Goal: Transaction & Acquisition: Purchase product/service

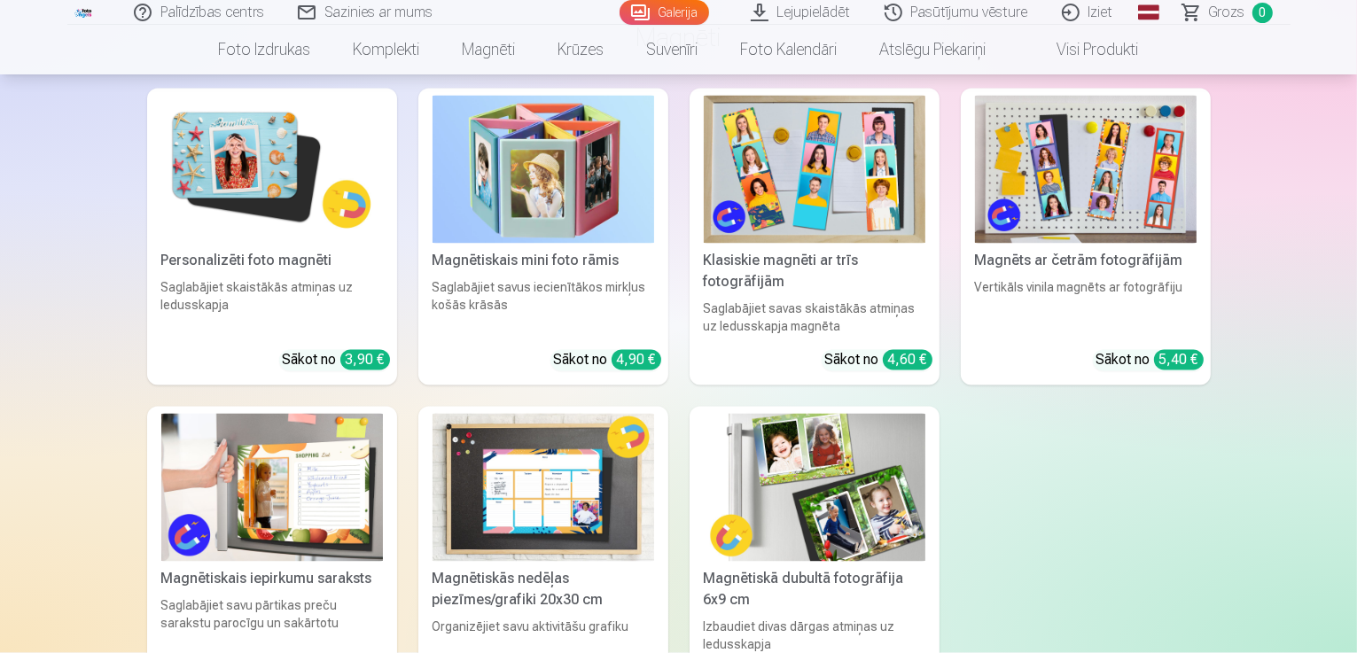
scroll to position [3545, 0]
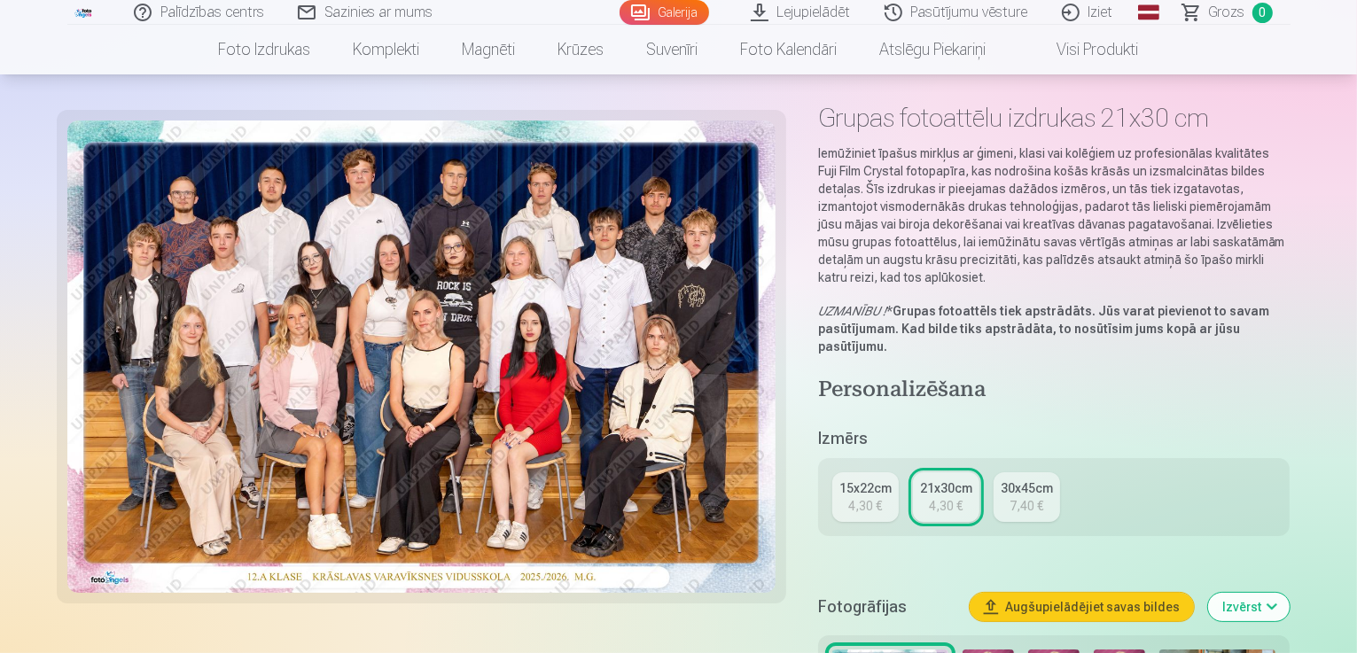
scroll to position [177, 0]
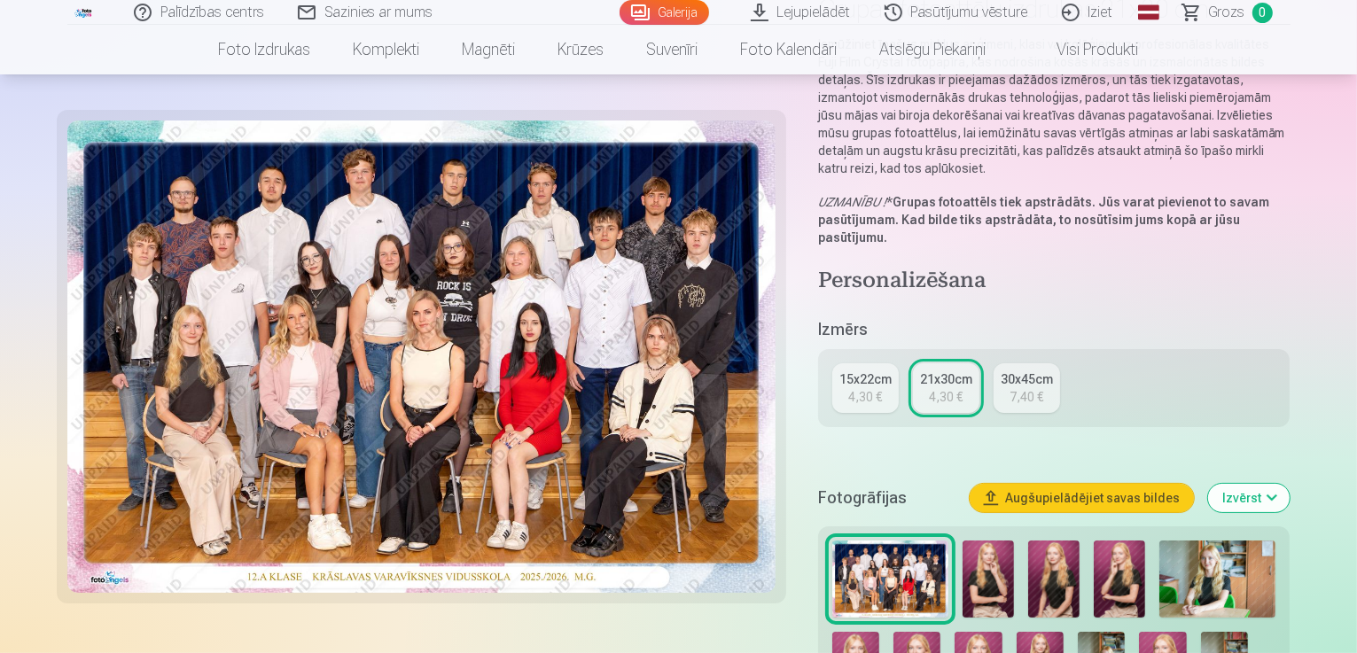
click at [873, 388] on div "4,30 €" at bounding box center [865, 397] width 34 height 18
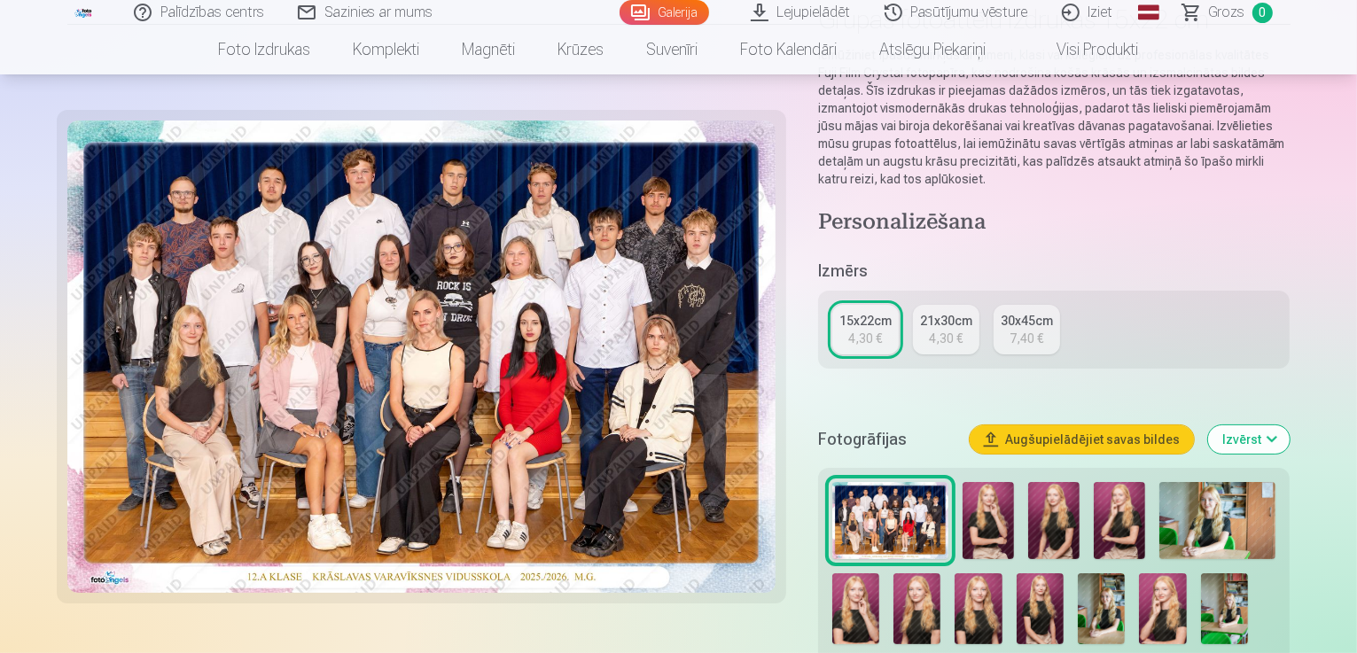
scroll to position [266, 0]
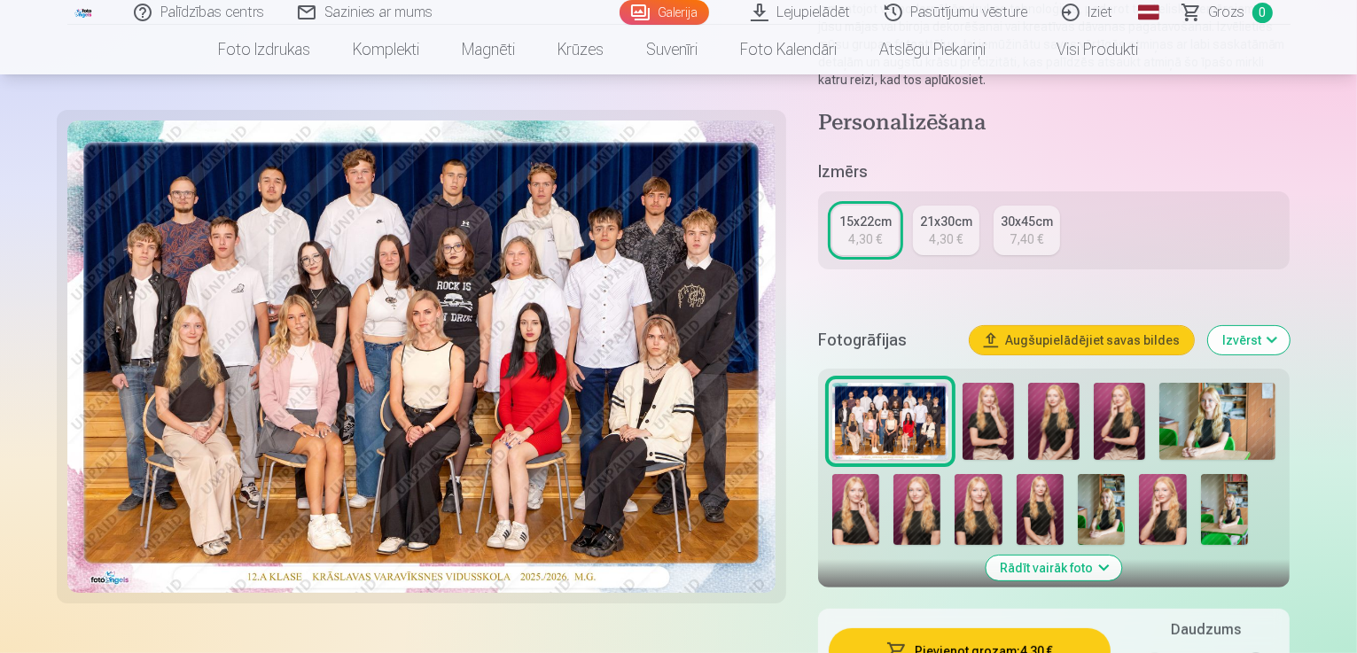
click at [1289, 326] on button "Izvērst" at bounding box center [1249, 340] width 82 height 28
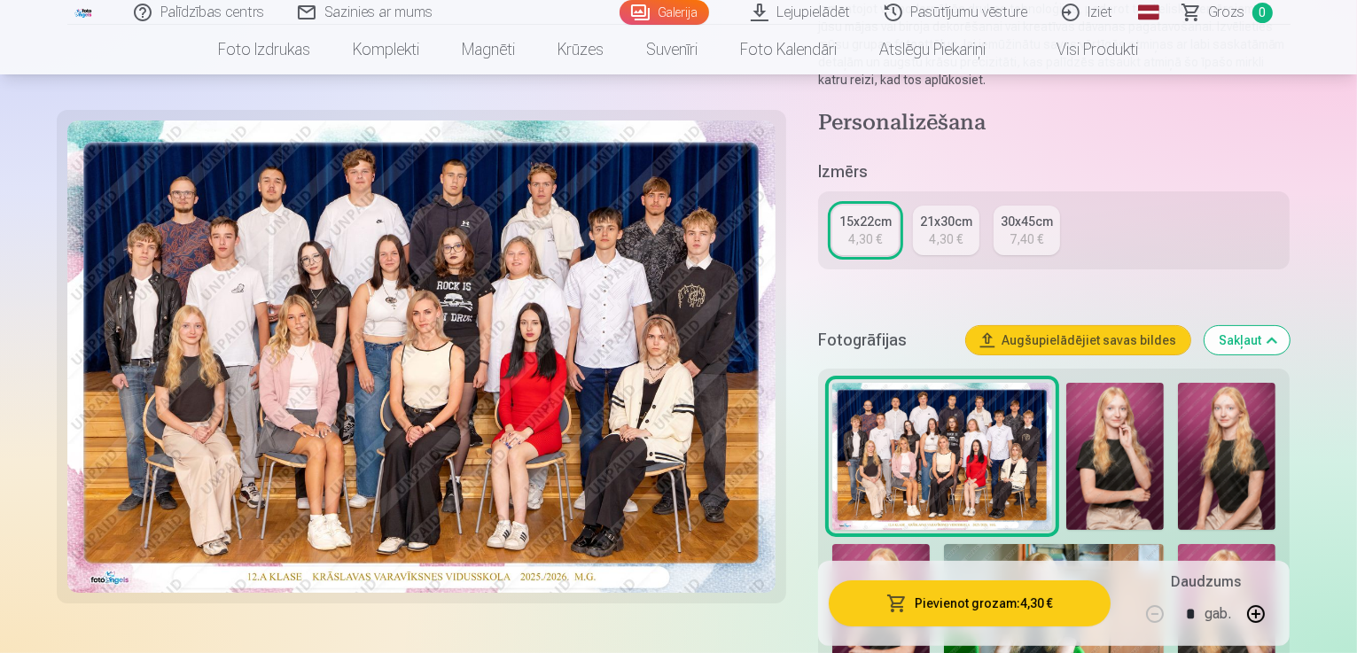
click at [1055, 605] on button "Pievienot grozam : 4,30 €" at bounding box center [970, 603] width 283 height 46
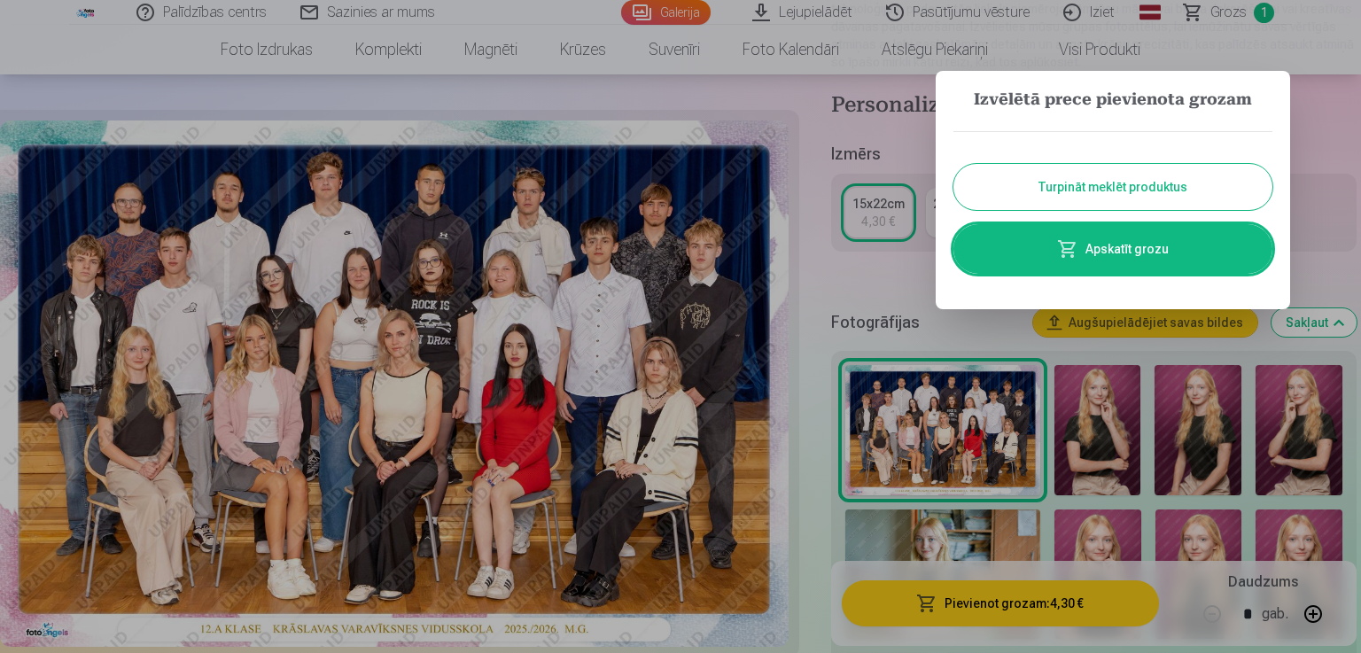
click at [1112, 187] on button "Turpināt meklēt produktus" at bounding box center [1113, 187] width 319 height 46
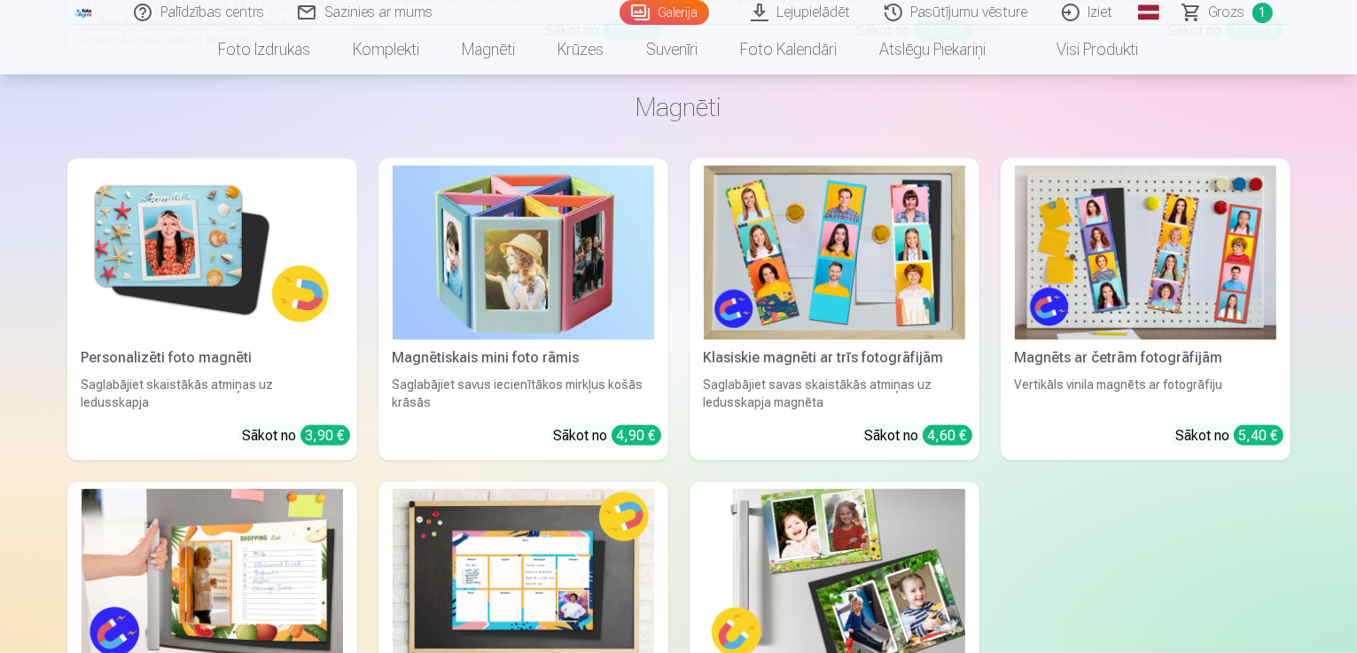
scroll to position [2924, 0]
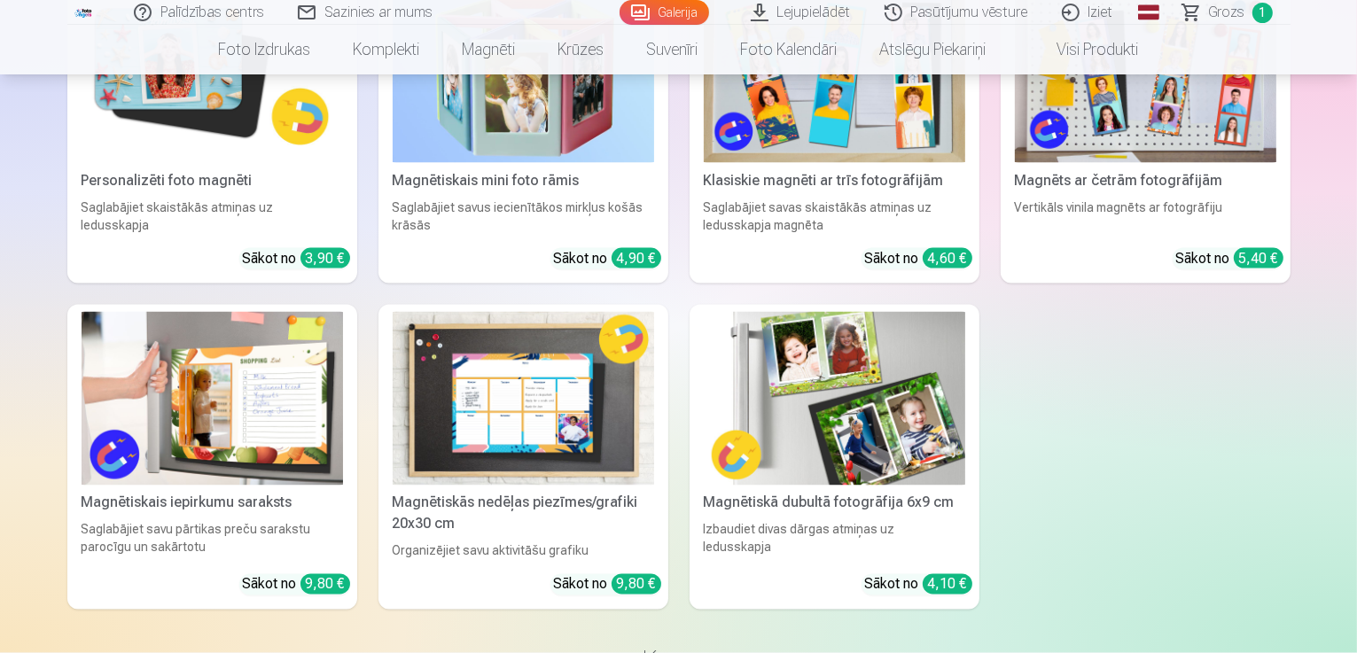
click at [934, 345] on img at bounding box center [834, 399] width 261 height 175
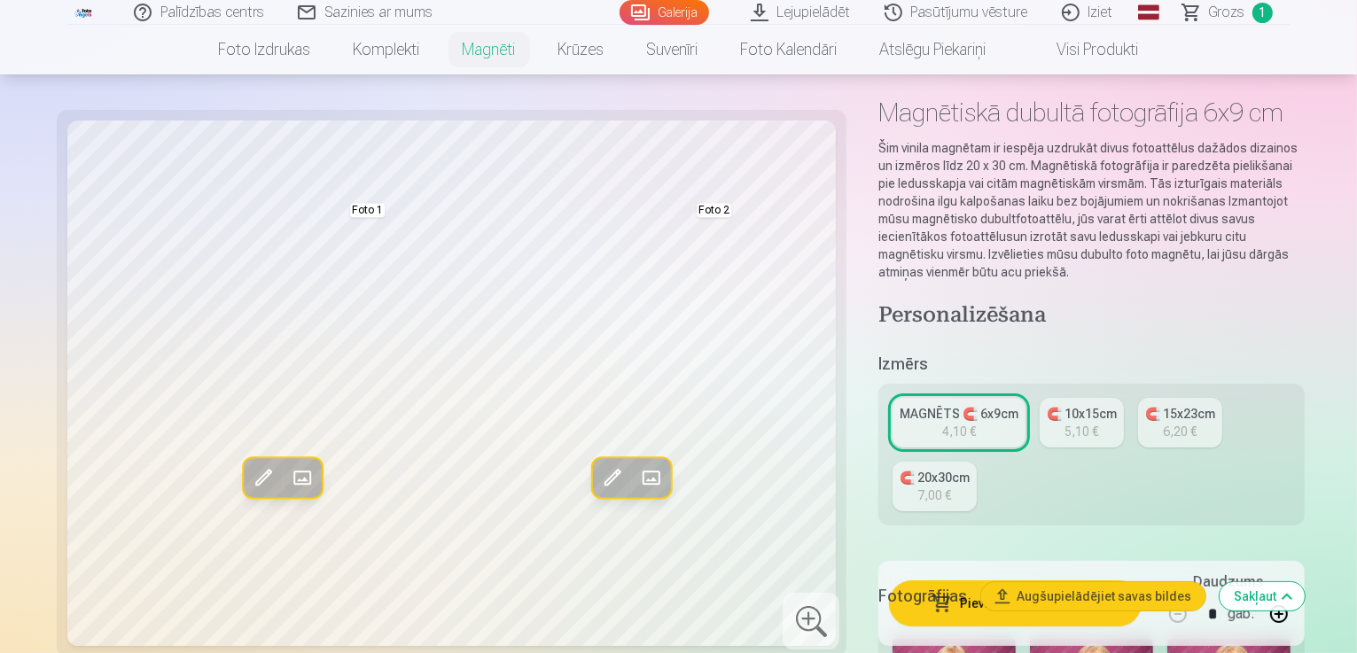
scroll to position [89, 0]
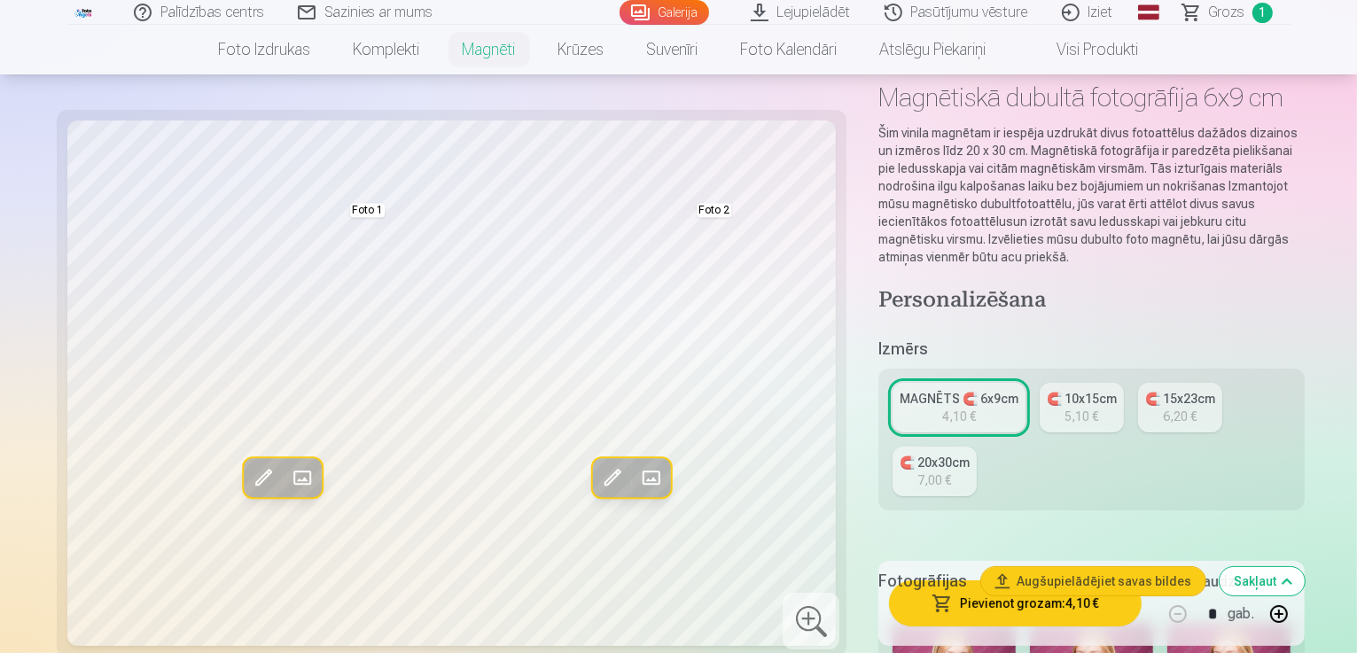
click at [1058, 383] on link "🧲 10x15cm 5,10 €" at bounding box center [1082, 408] width 84 height 50
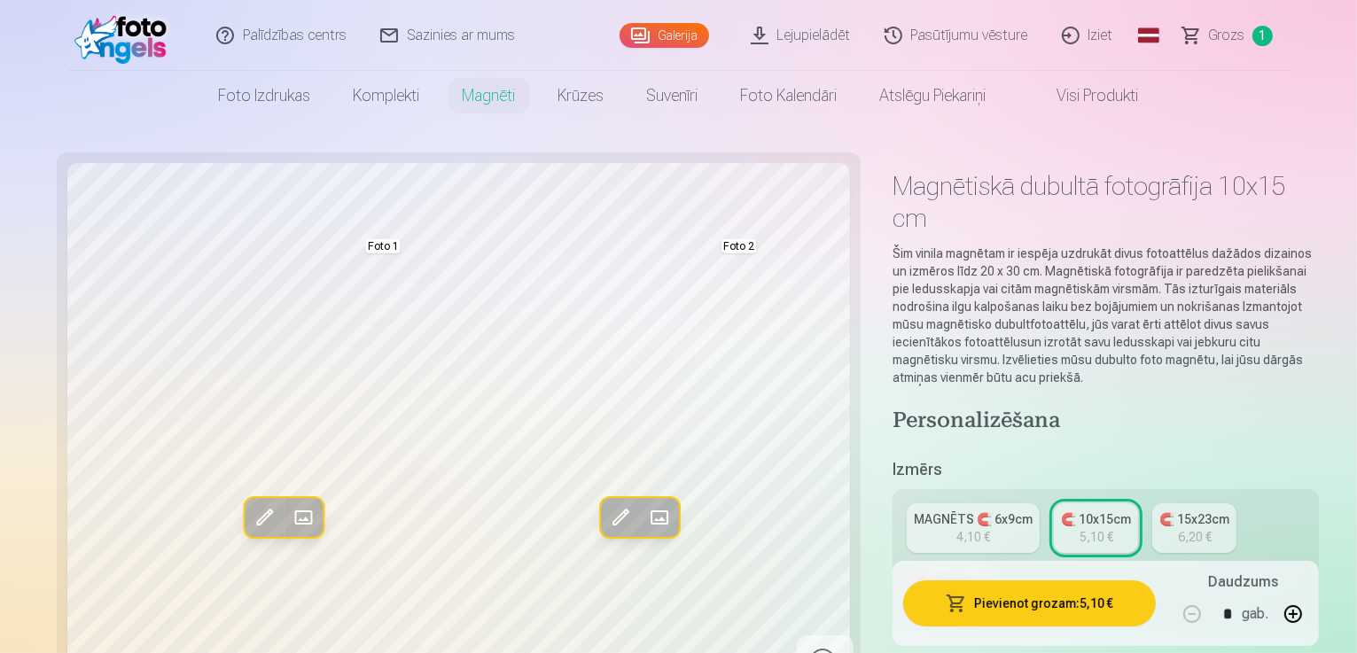
click at [965, 503] on link "MAGNĒTS 🧲 6x9cm 4,10 €" at bounding box center [973, 528] width 133 height 50
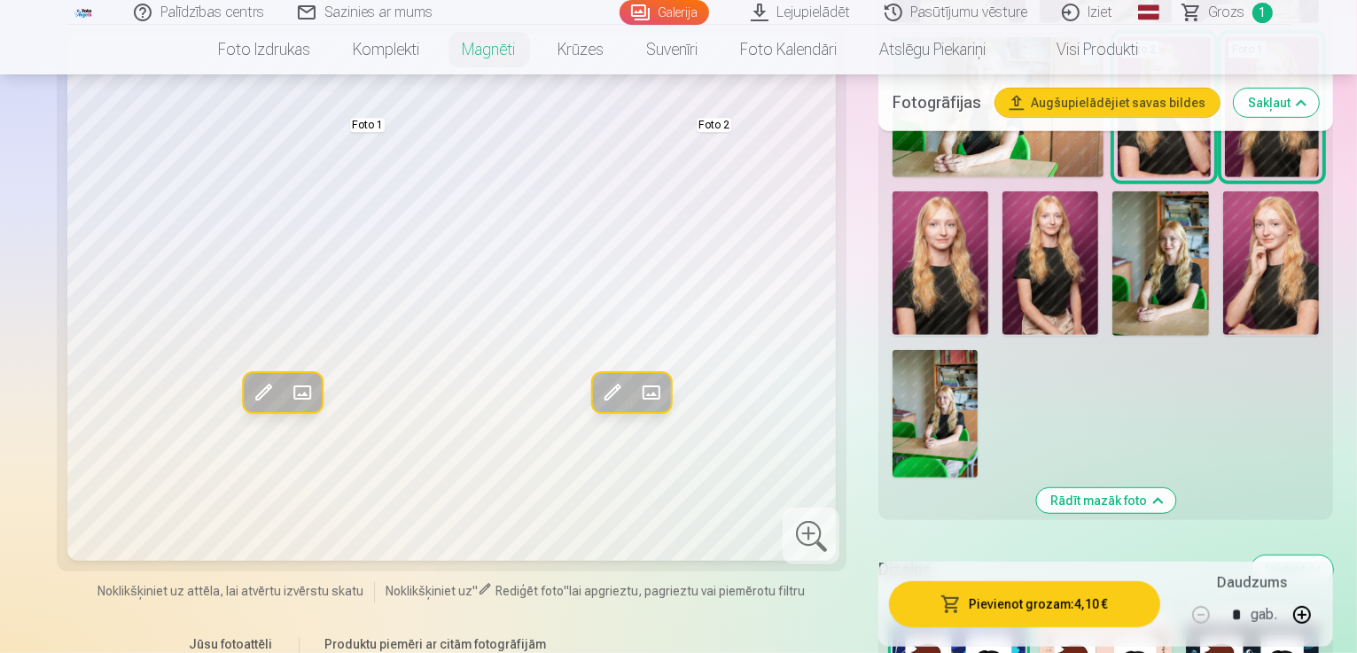
scroll to position [886, 0]
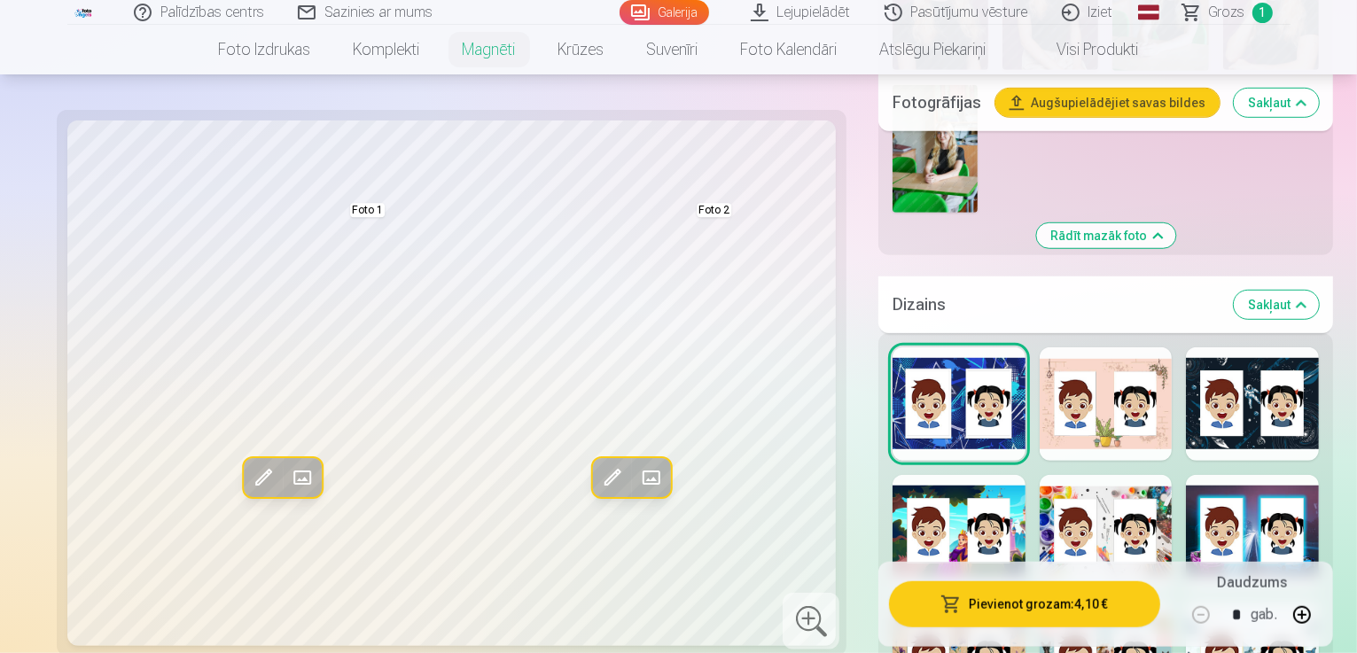
scroll to position [1152, 0]
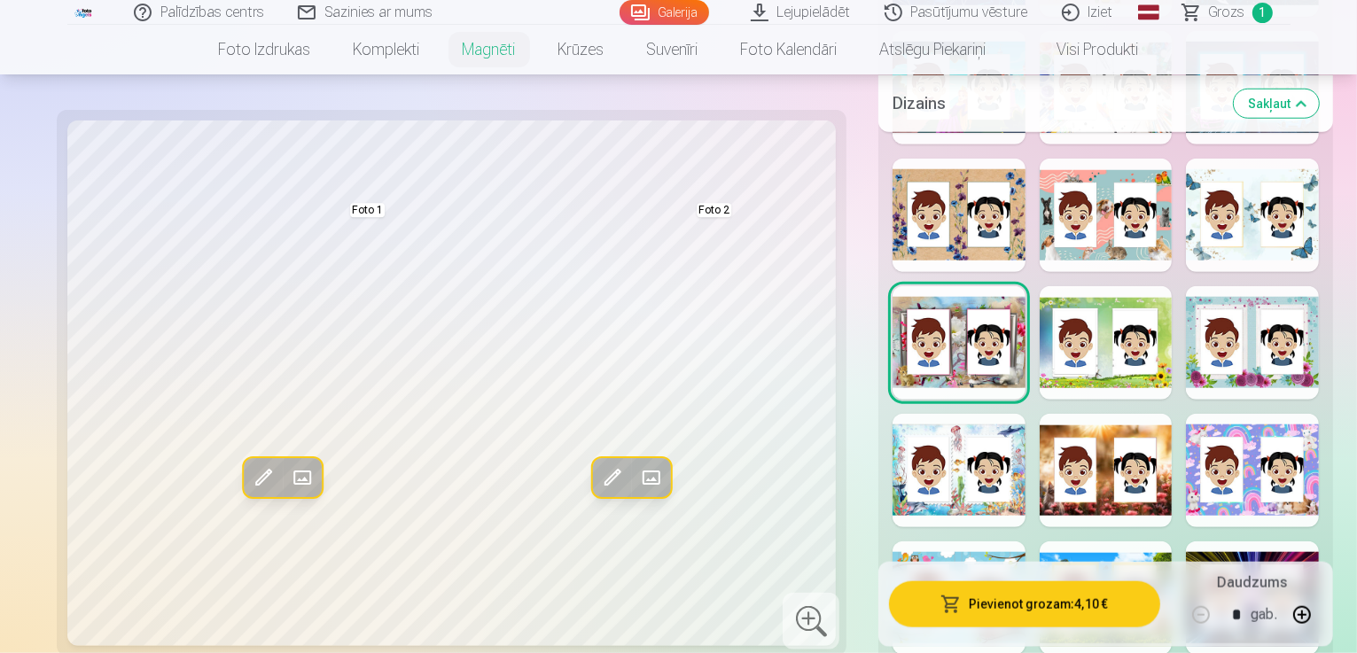
scroll to position [1595, 0]
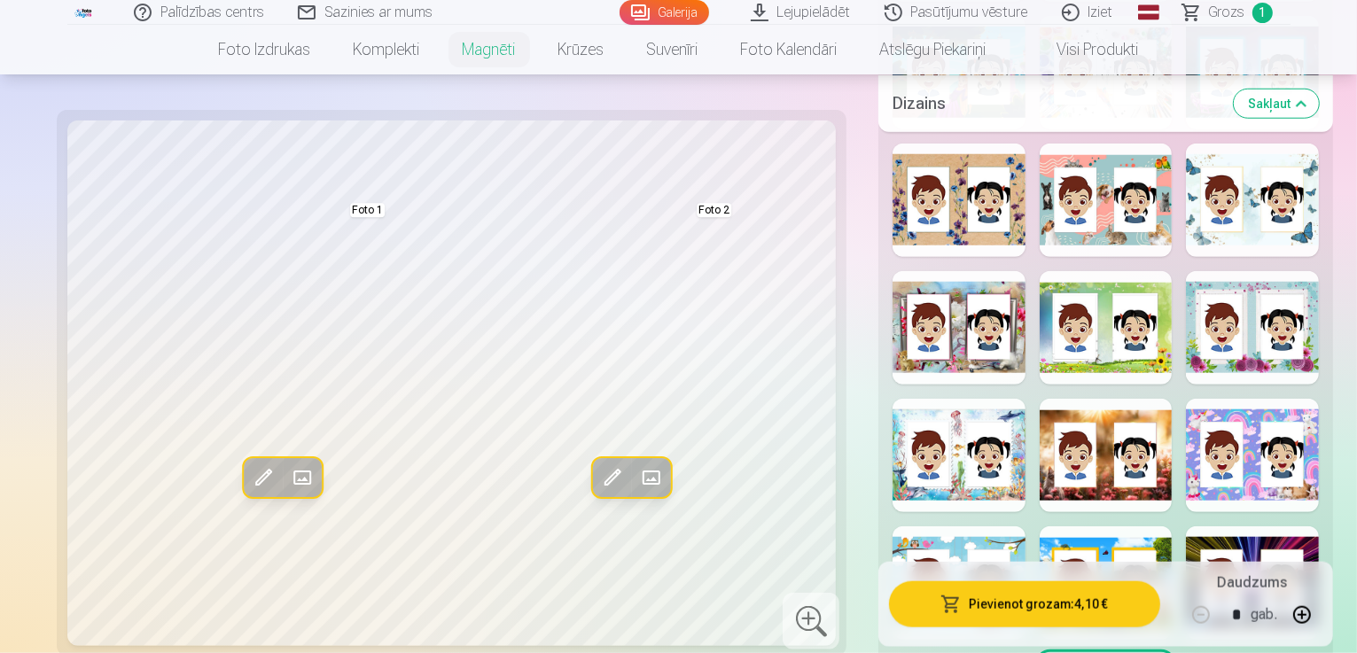
click at [1163, 449] on div "Rādīt mazāk dizainu" at bounding box center [1105, 538] width 455 height 1329
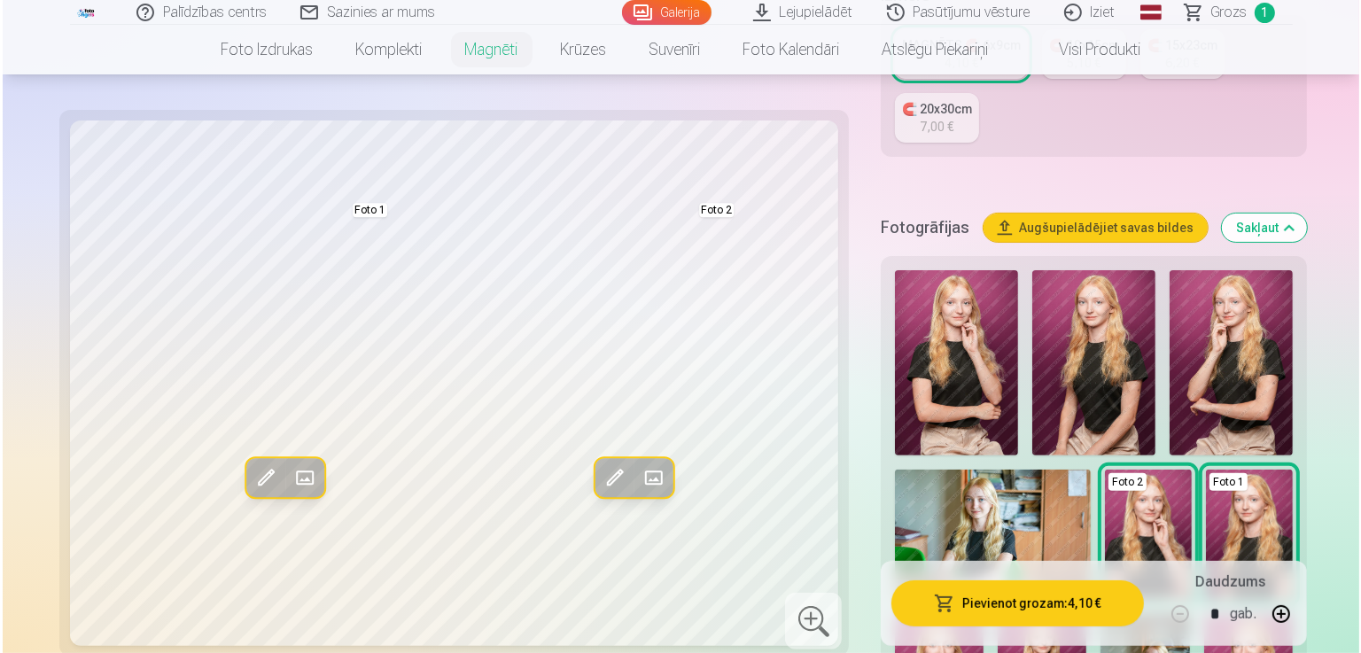
scroll to position [443, 0]
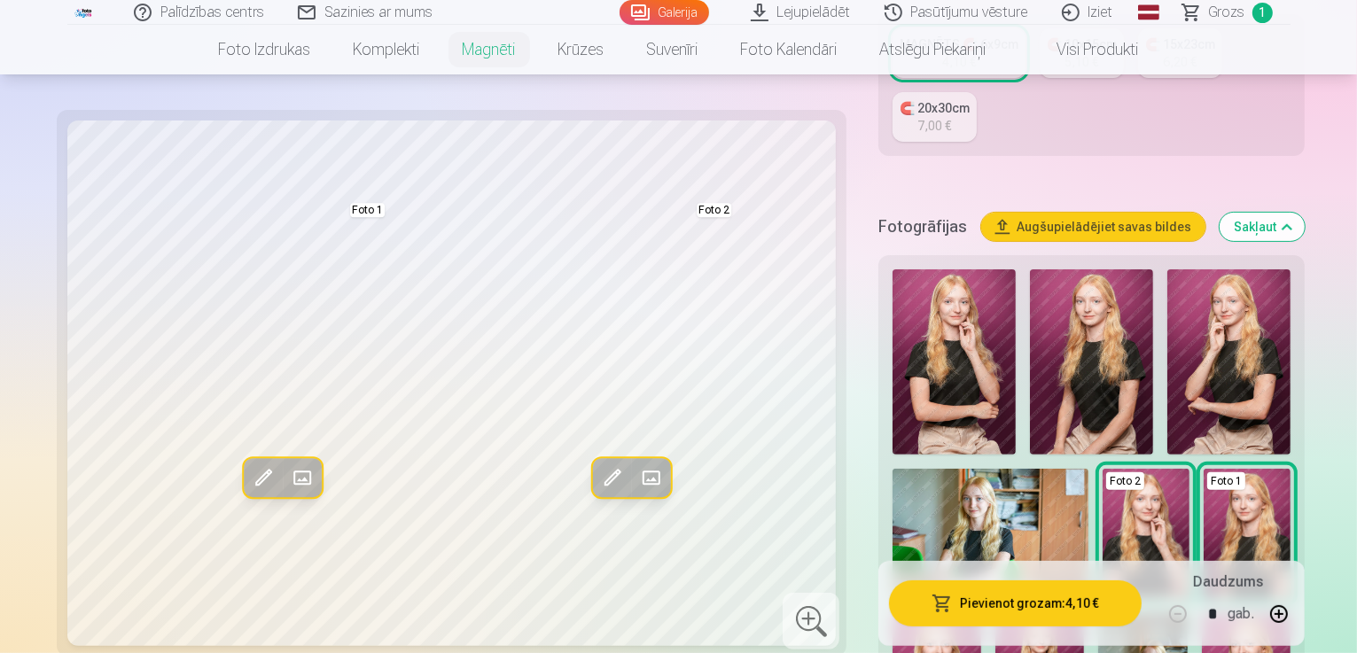
click at [289, 481] on span at bounding box center [303, 478] width 28 height 28
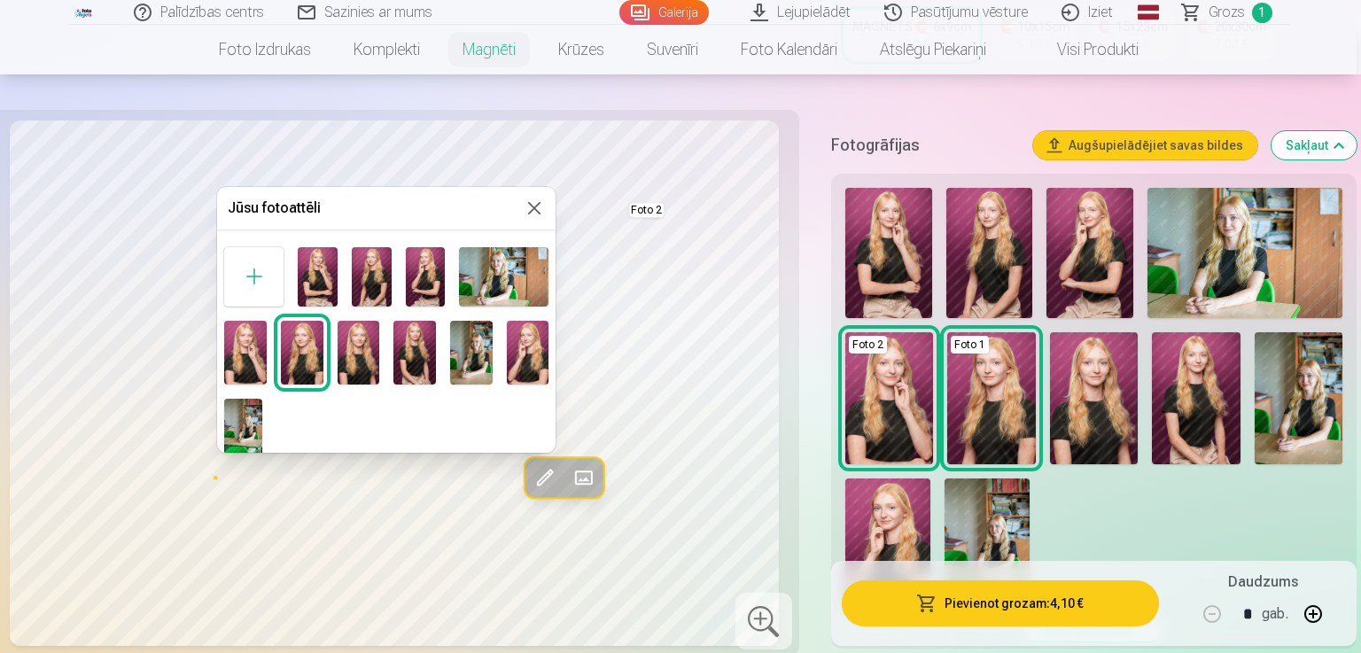
drag, startPoint x: 390, startPoint y: 210, endPoint x: 425, endPoint y: 231, distance: 41.3
click at [425, 231] on div "Jūsu fotoattēli Foto 1" at bounding box center [386, 320] width 339 height 266
click at [359, 348] on img at bounding box center [359, 353] width 43 height 64
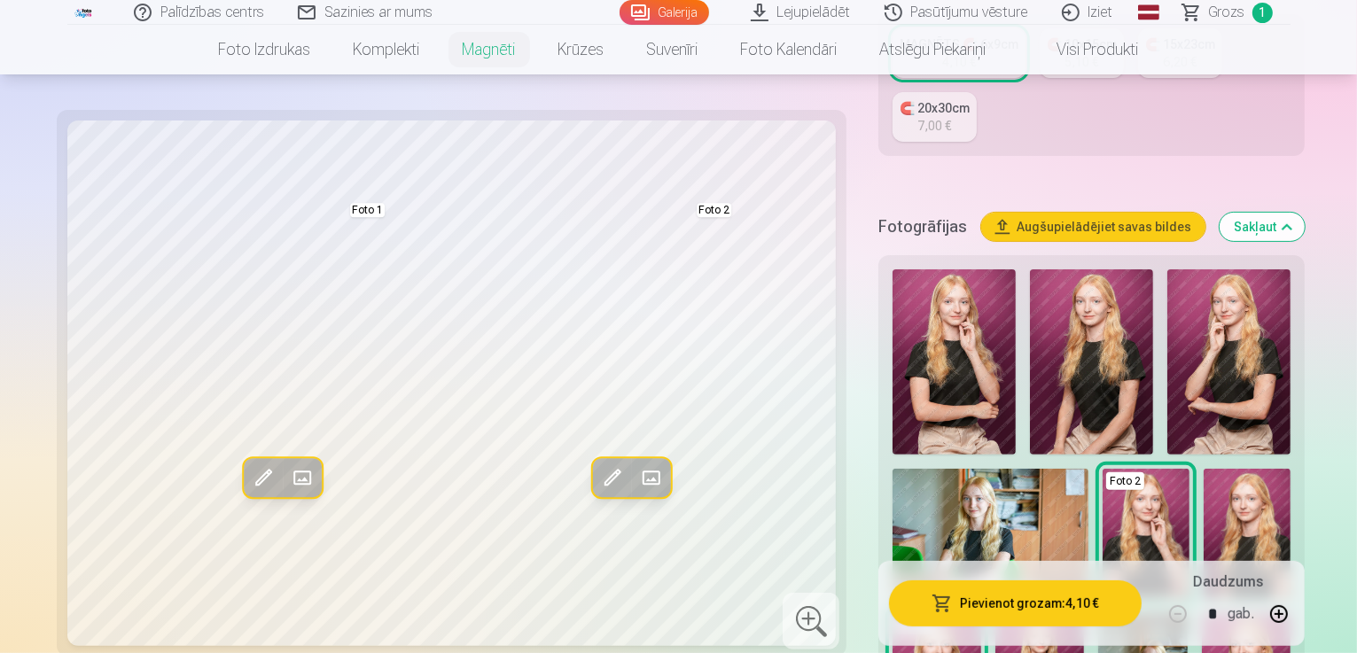
click at [289, 479] on span at bounding box center [303, 478] width 28 height 28
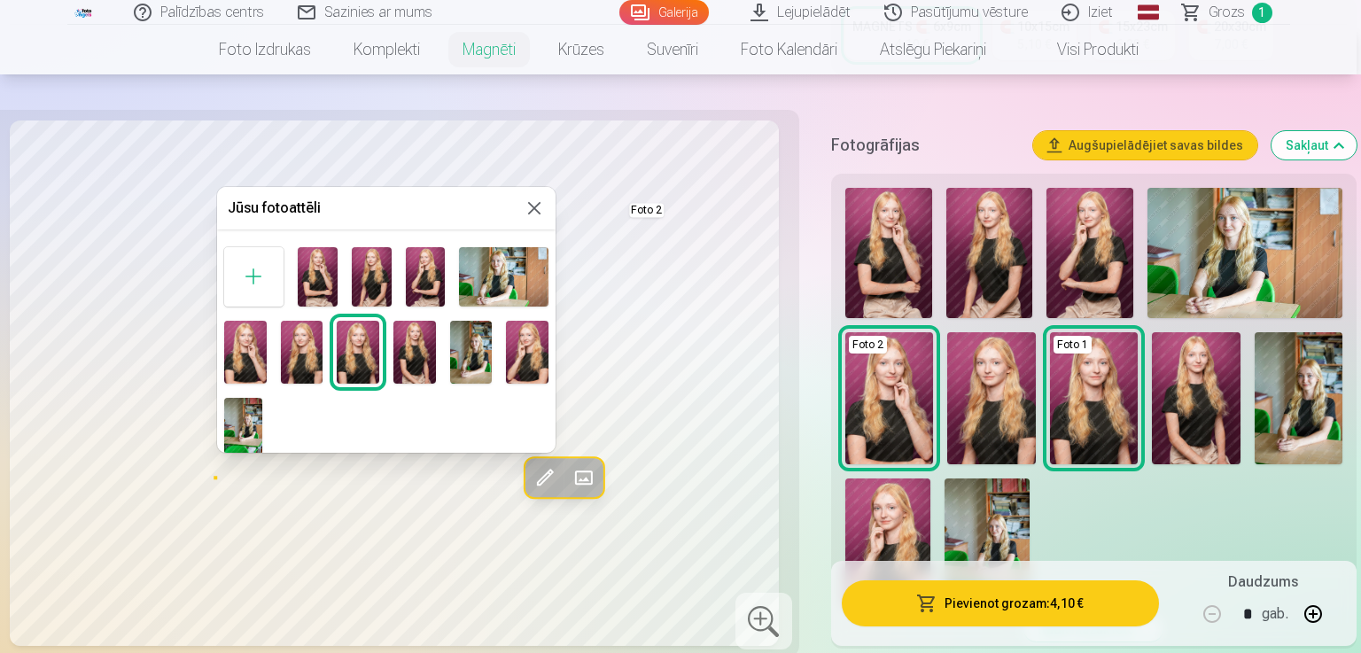
click at [295, 370] on img at bounding box center [302, 353] width 43 height 64
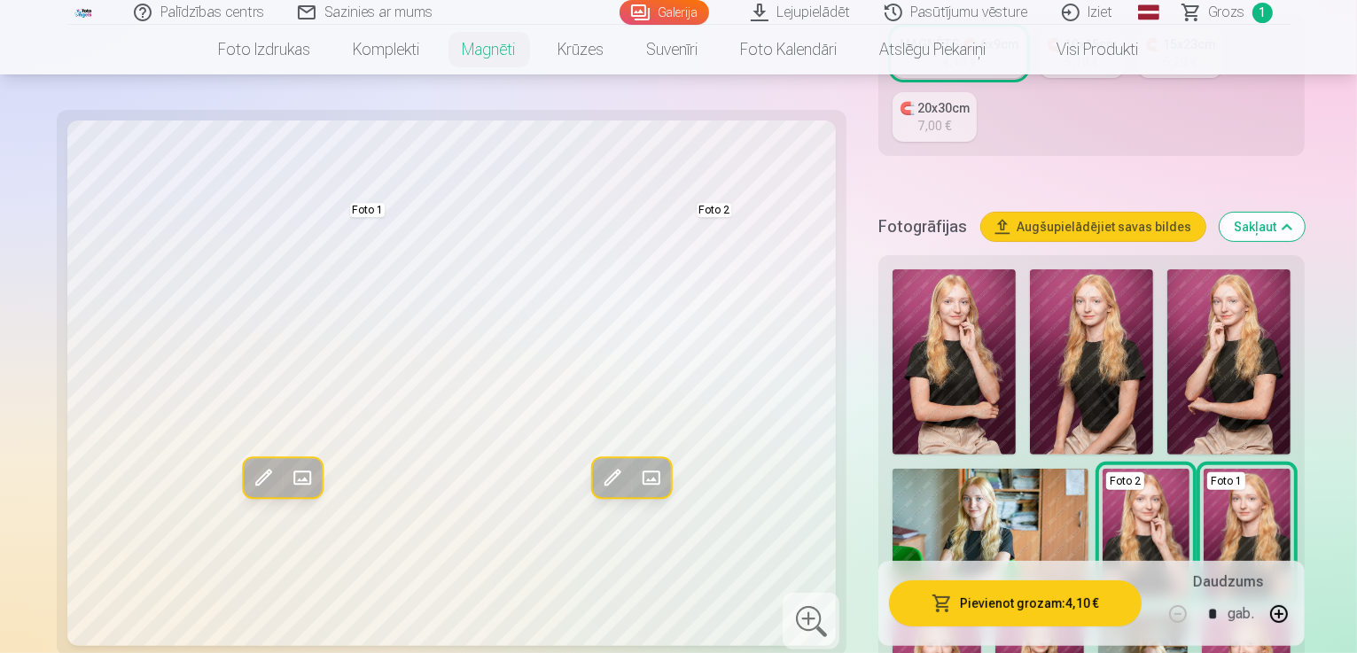
click at [289, 476] on span at bounding box center [303, 478] width 28 height 28
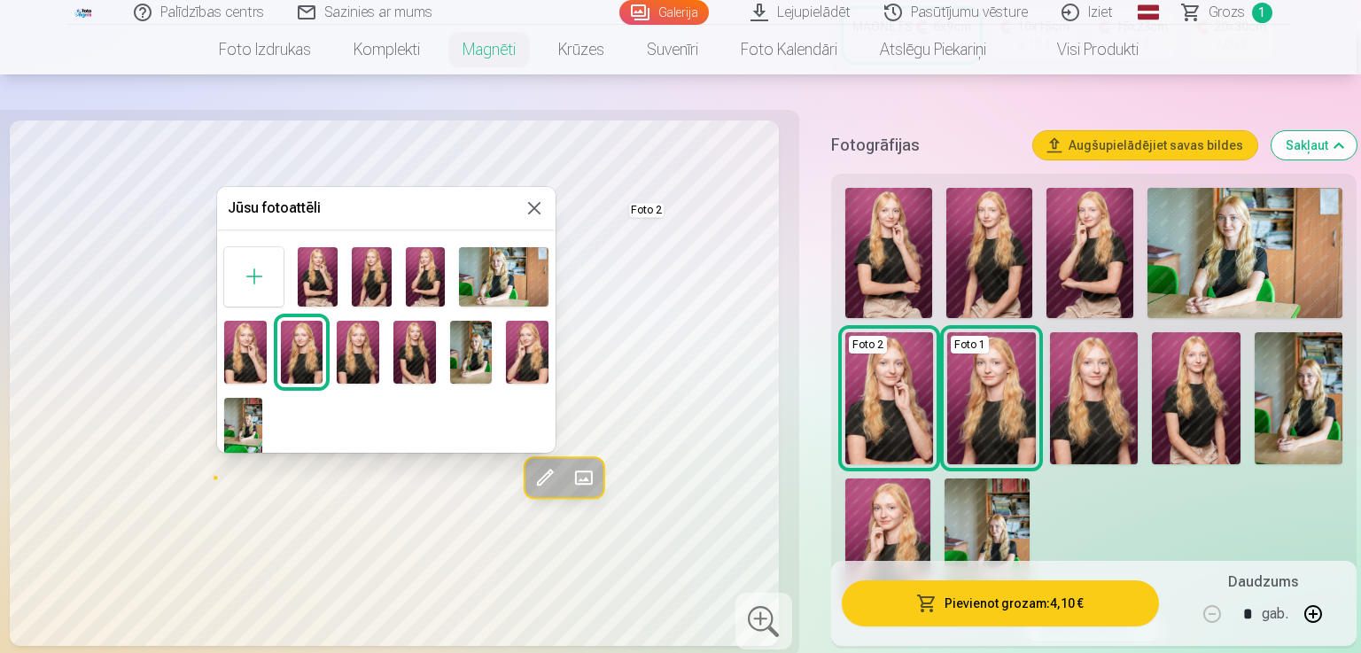
click at [574, 481] on div at bounding box center [680, 326] width 1361 height 653
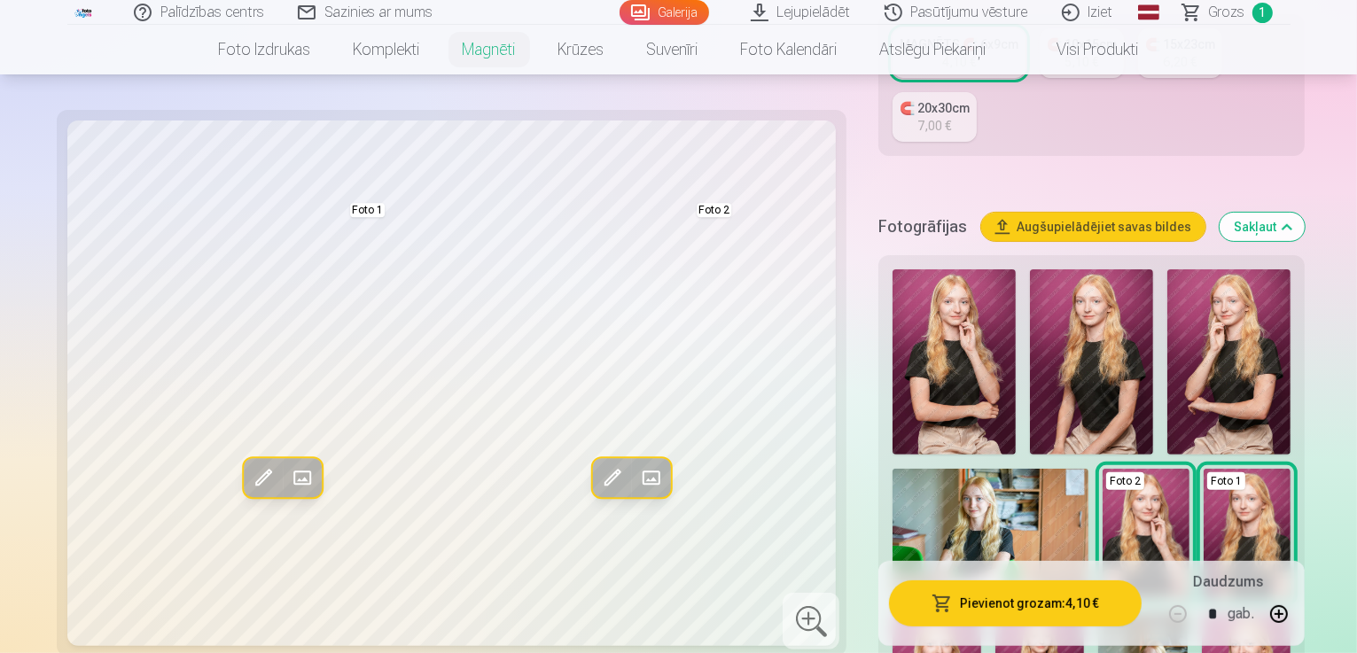
click at [636, 483] on span at bounding box center [650, 478] width 28 height 28
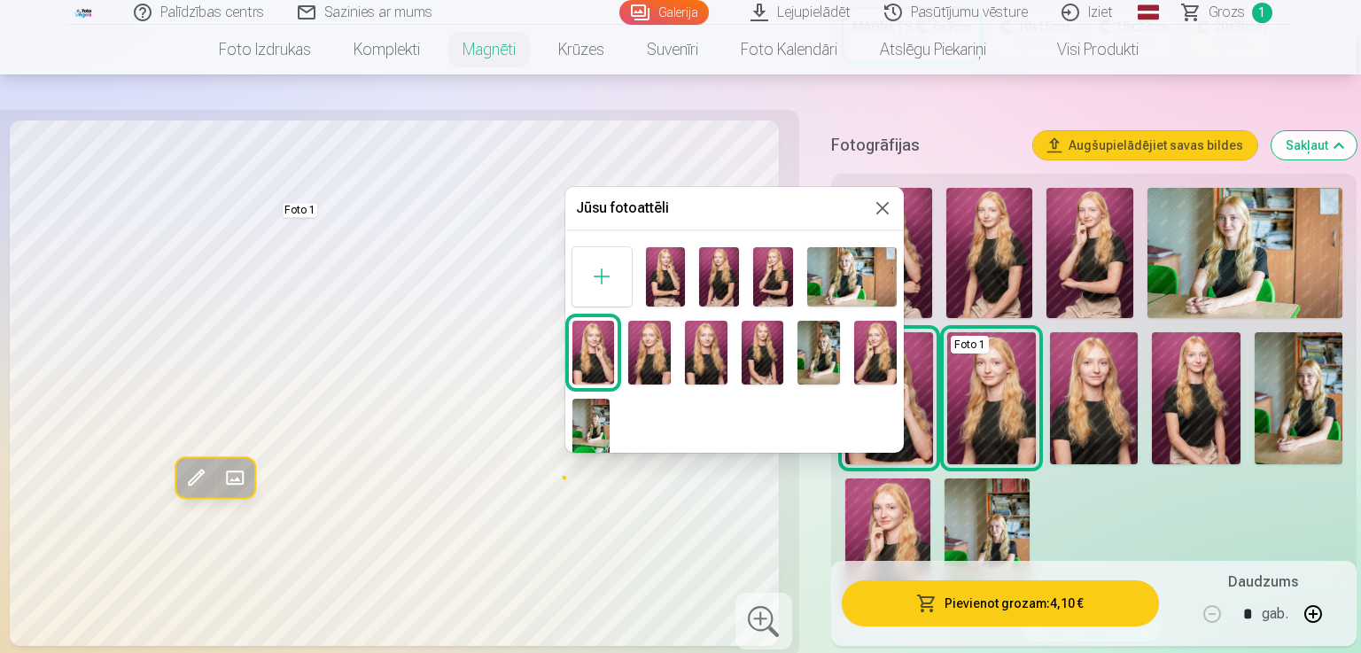
click at [644, 357] on img at bounding box center [649, 353] width 43 height 64
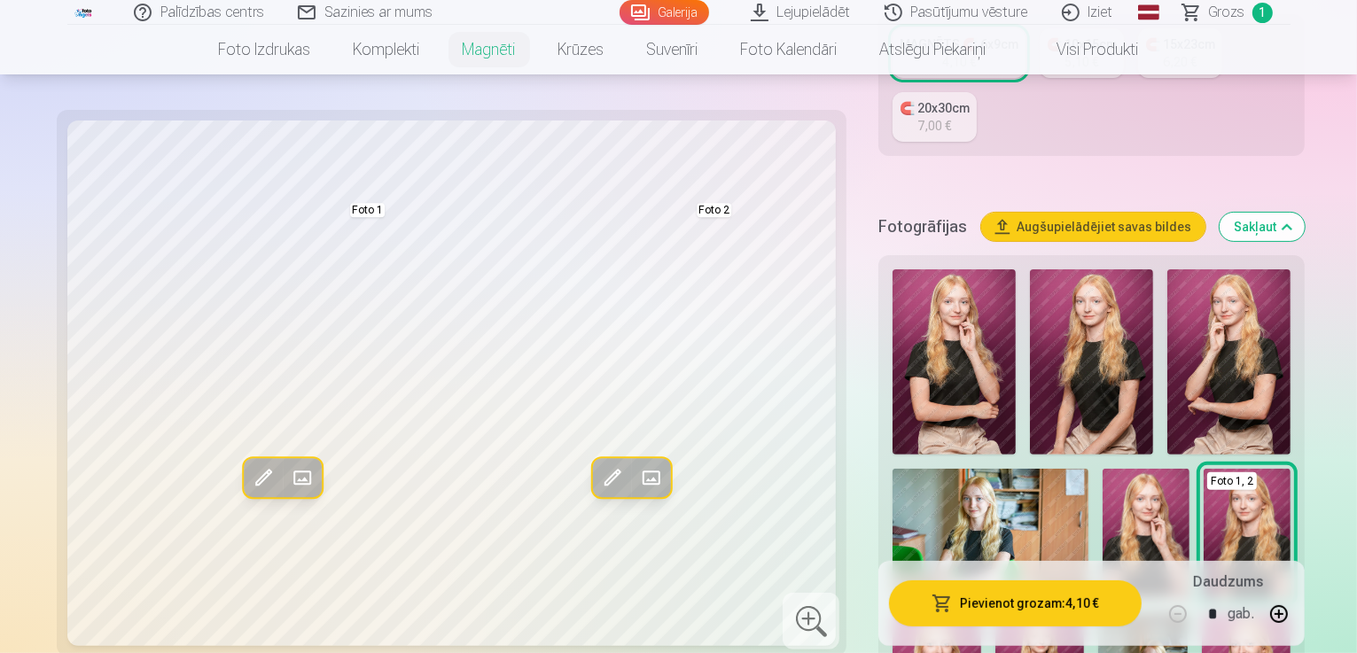
click at [289, 481] on span at bounding box center [303, 478] width 28 height 28
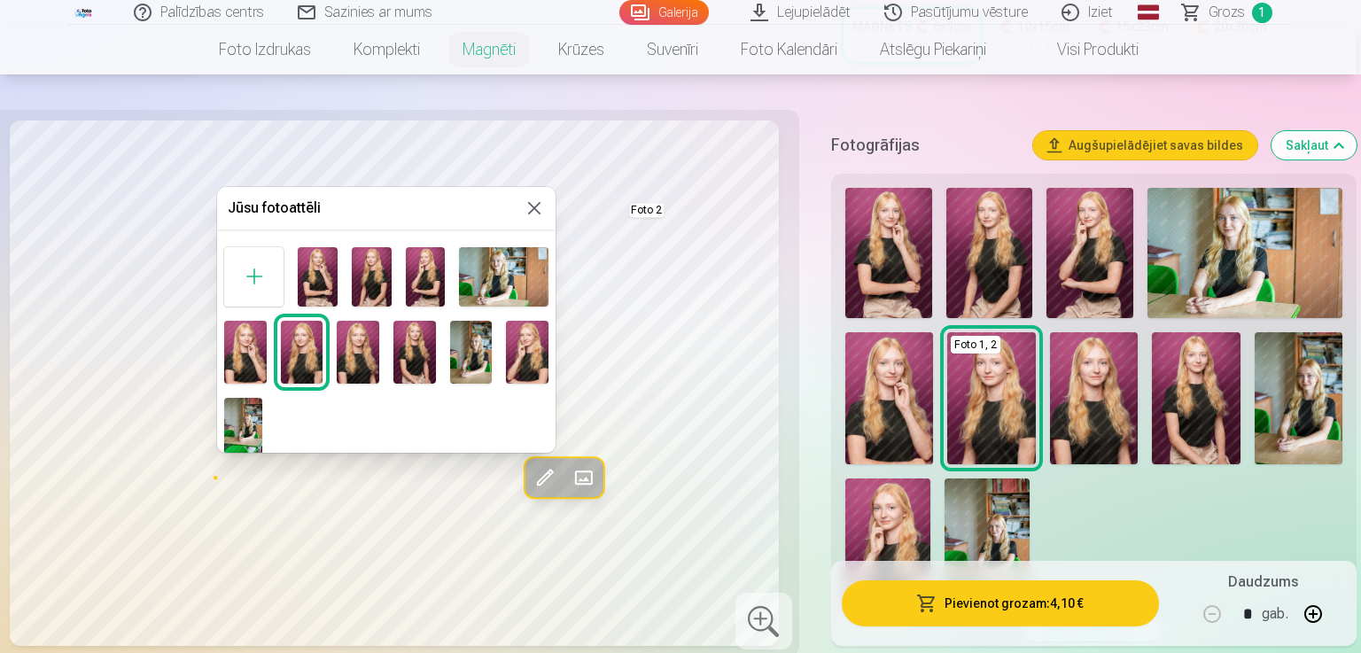
click at [520, 365] on img at bounding box center [527, 353] width 43 height 64
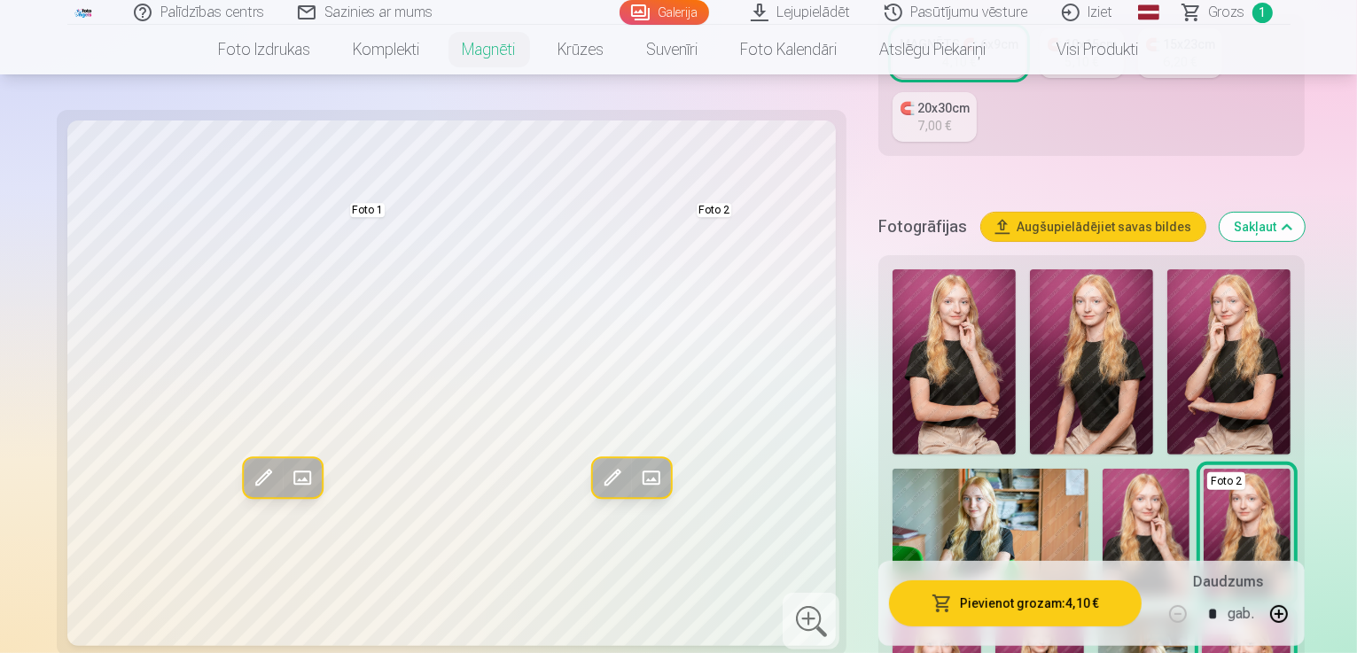
click at [289, 481] on span at bounding box center [303, 478] width 28 height 28
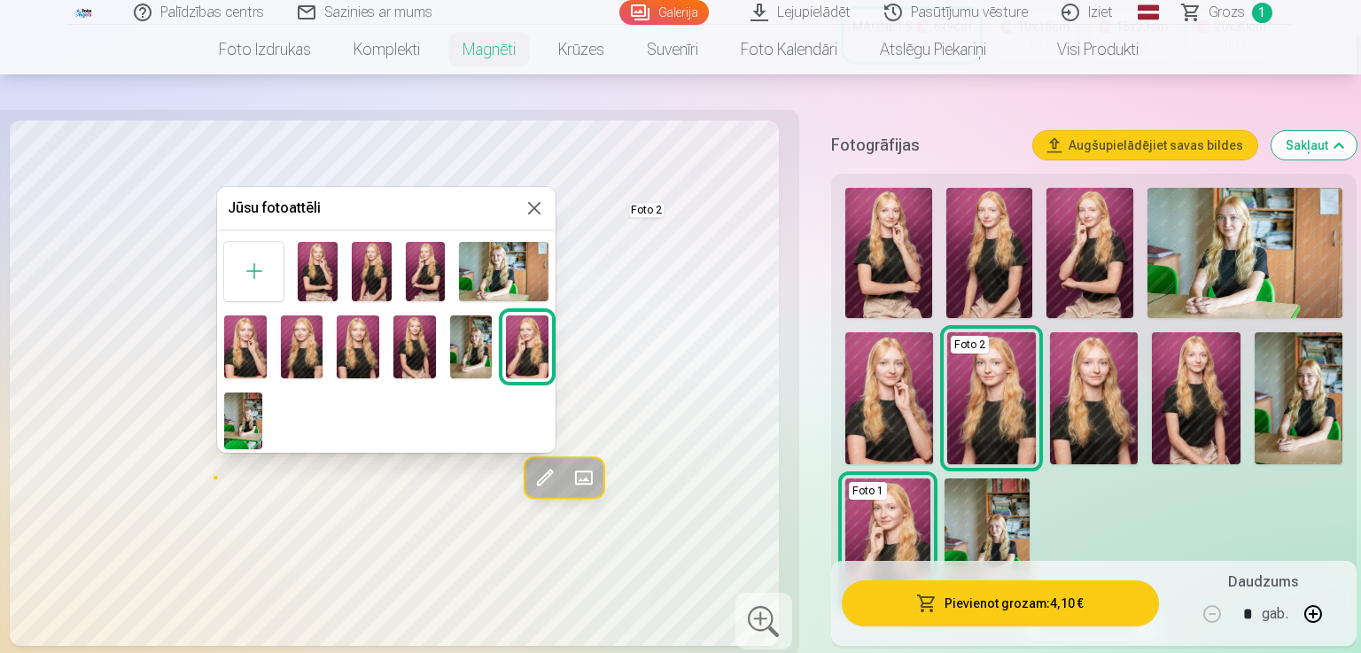
scroll to position [7, 0]
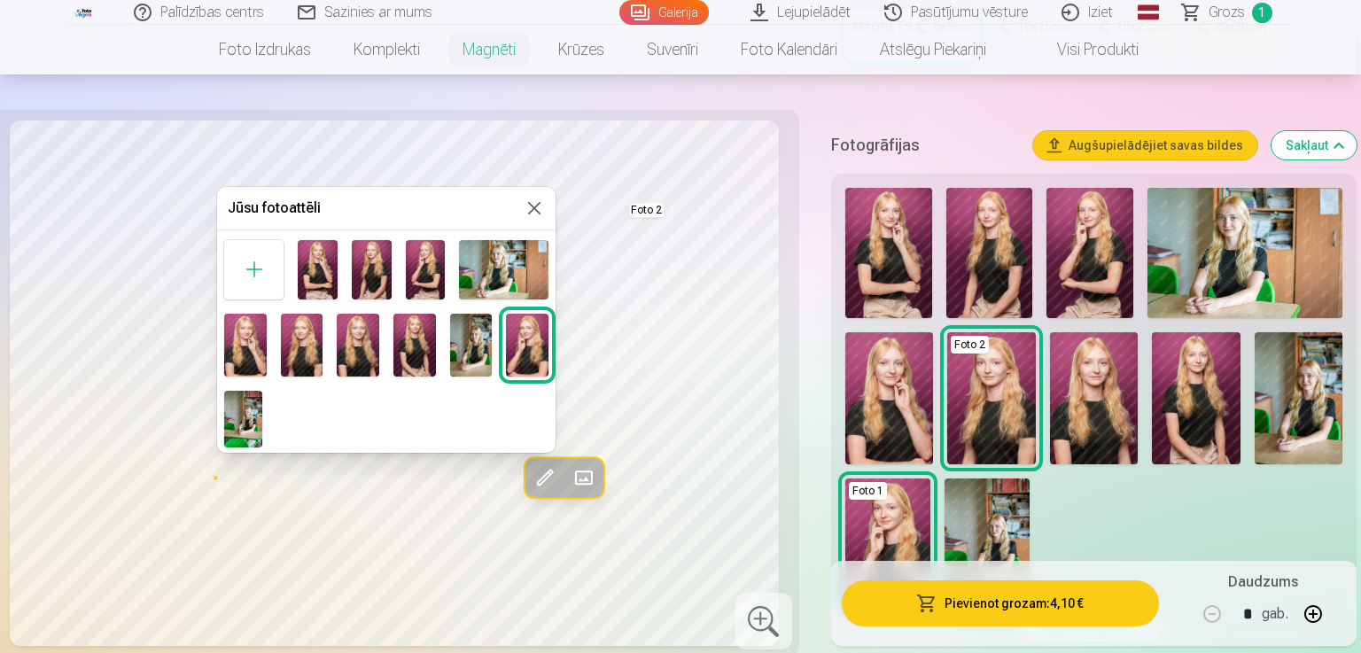
click at [243, 421] on img at bounding box center [243, 419] width 38 height 57
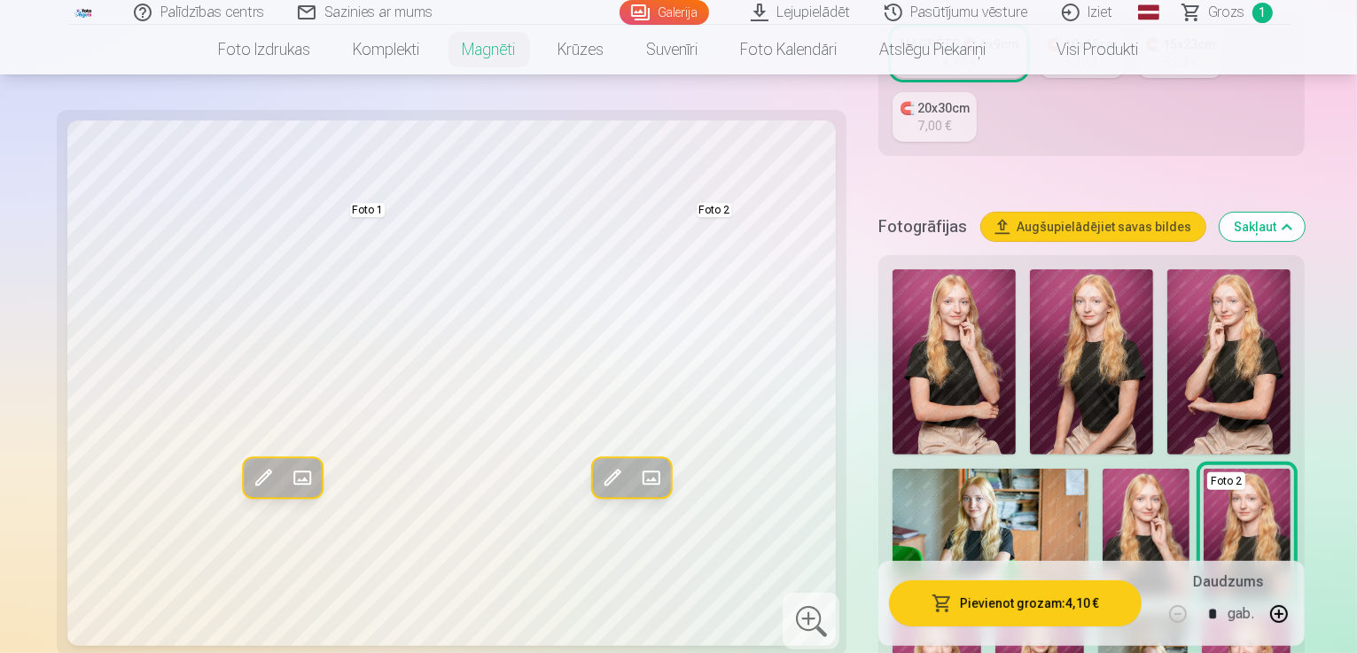
click at [289, 476] on span at bounding box center [303, 478] width 28 height 28
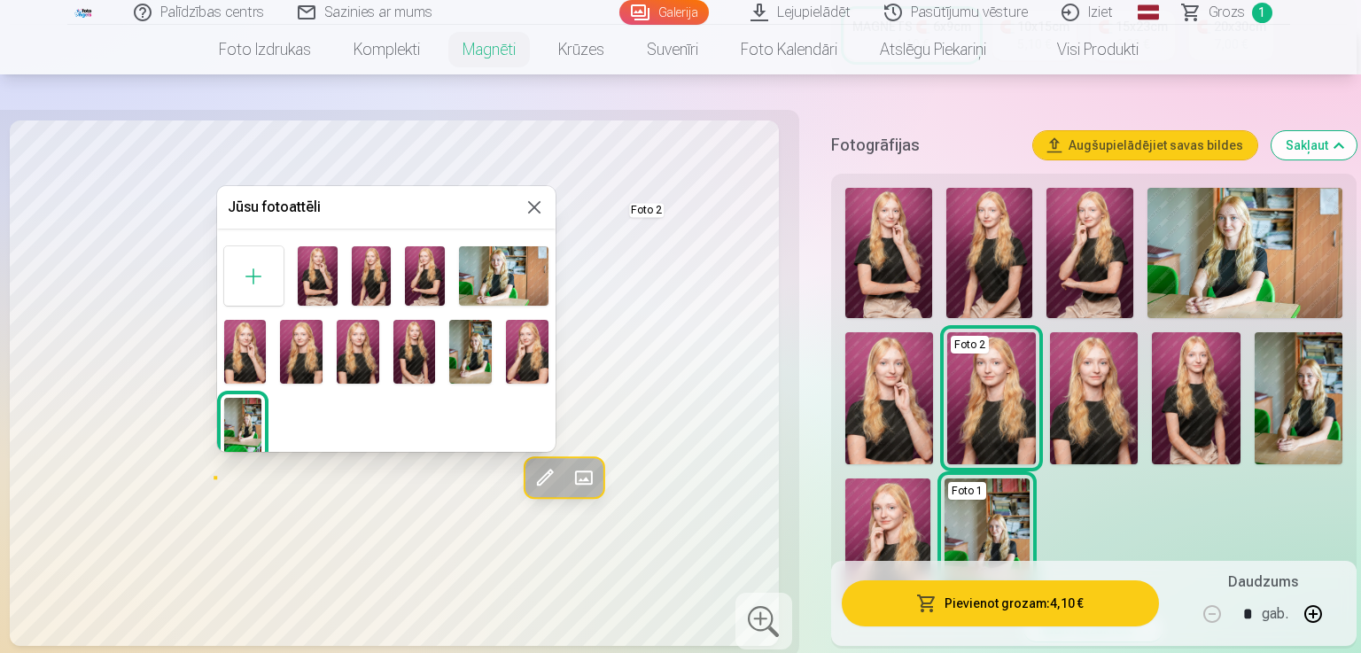
click at [487, 276] on img at bounding box center [504, 275] width 90 height 59
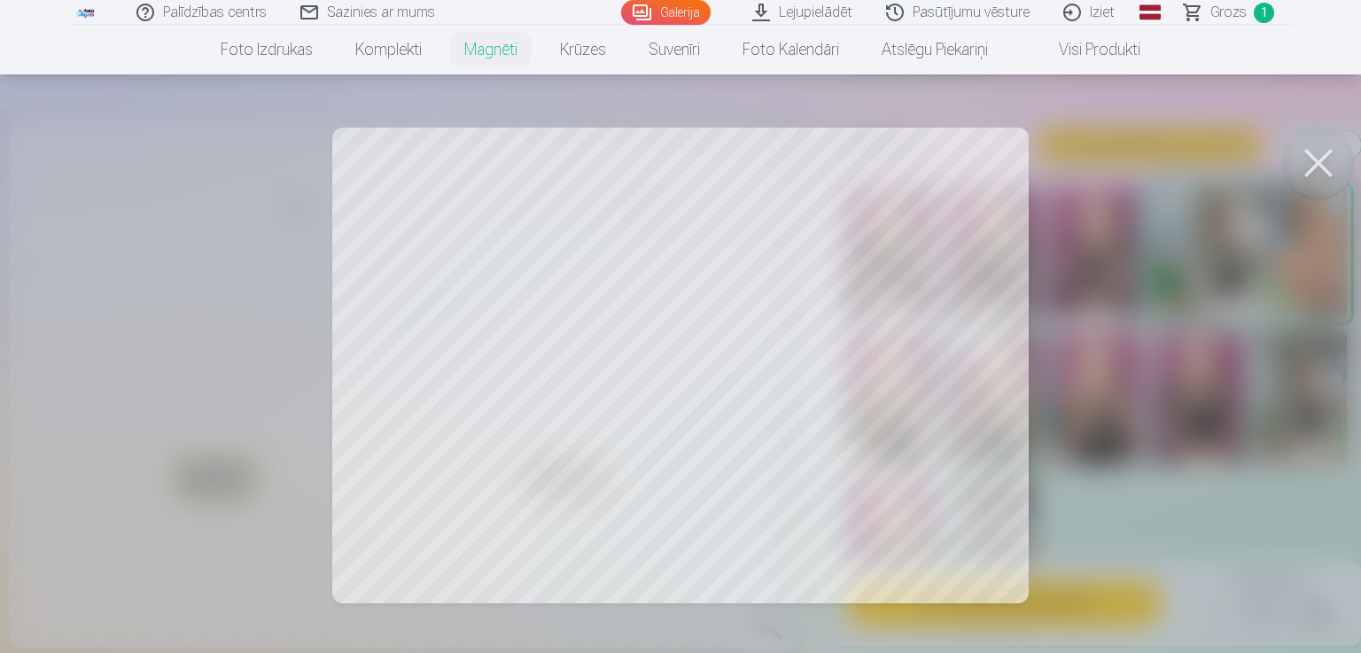
click at [1327, 146] on button at bounding box center [1318, 163] width 71 height 71
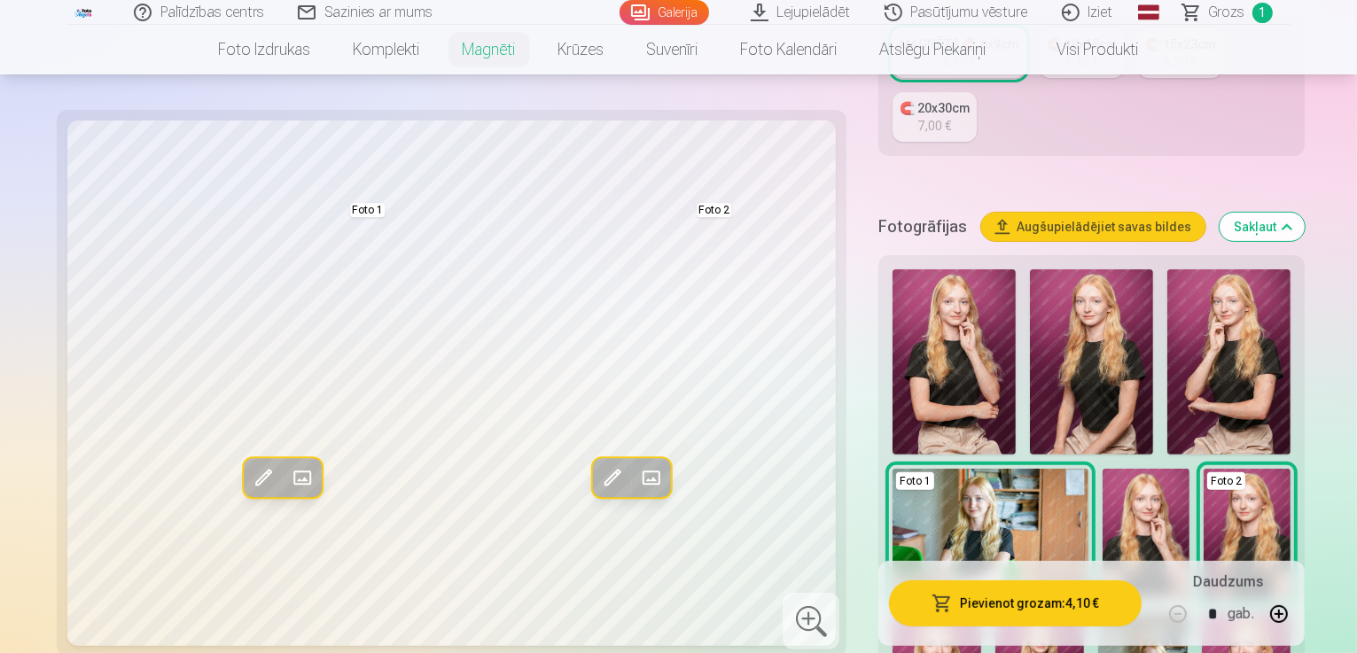
click at [289, 479] on span at bounding box center [303, 478] width 28 height 28
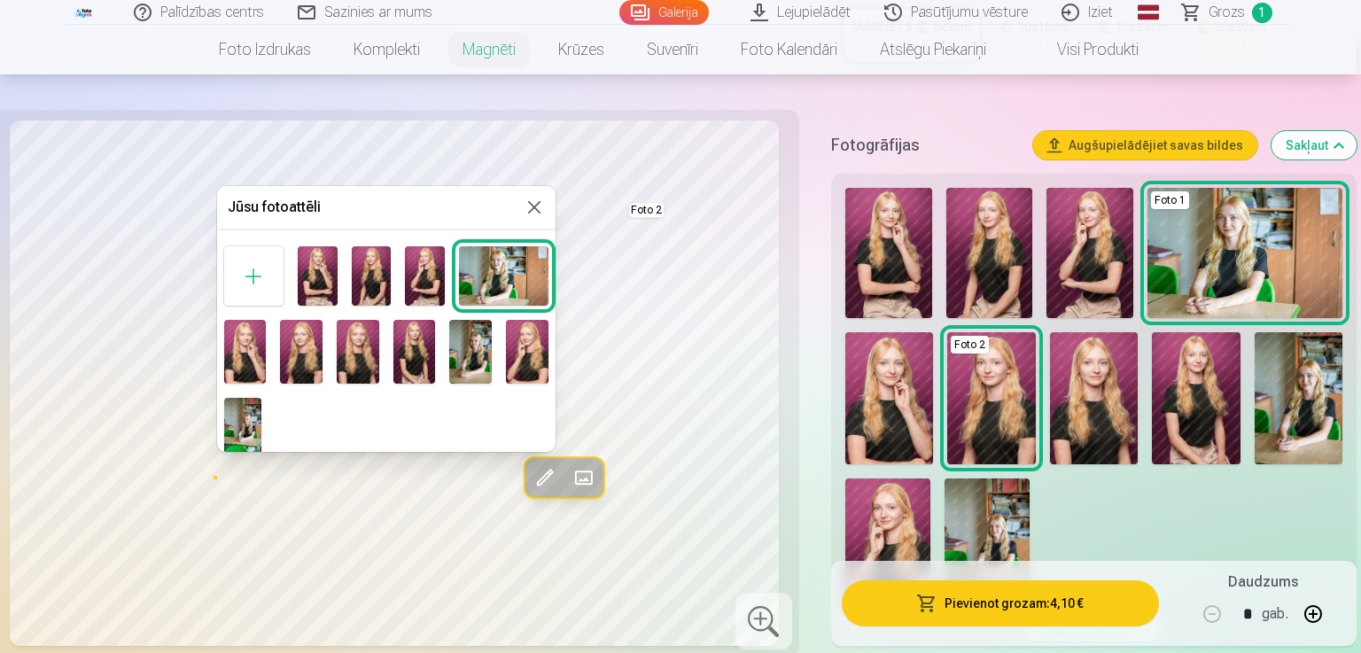
click at [402, 369] on img at bounding box center [414, 352] width 43 height 64
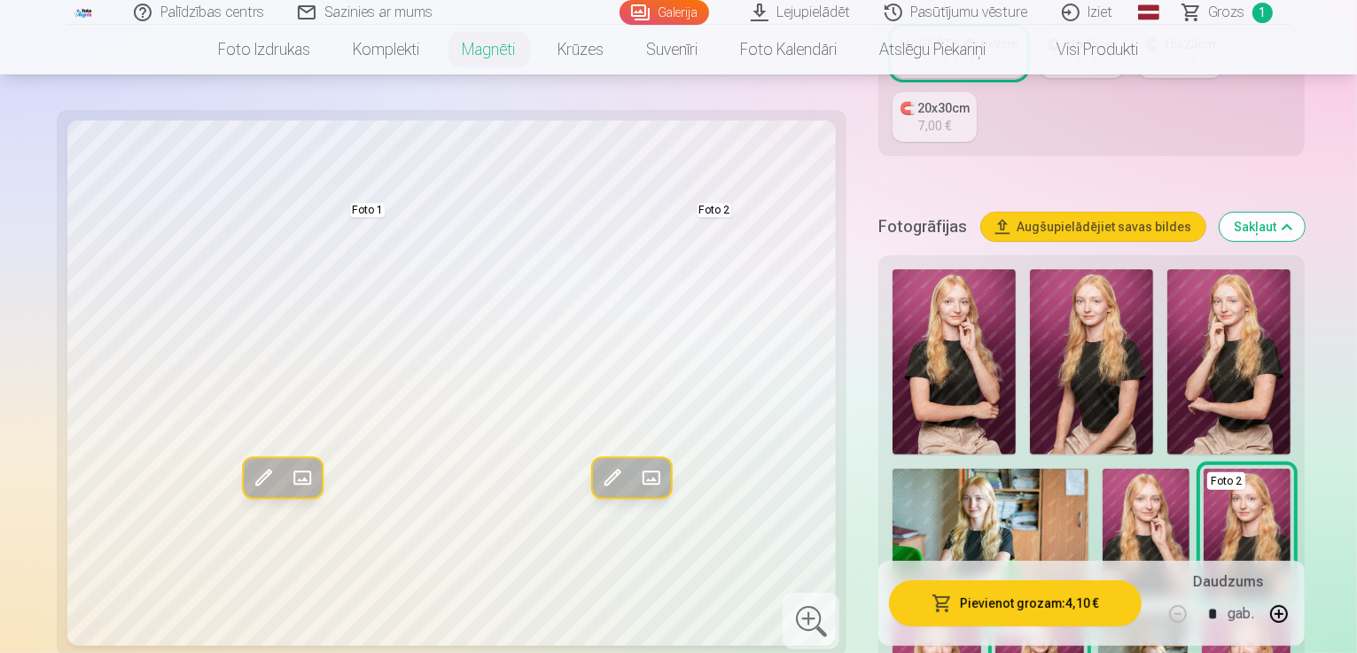
click at [289, 476] on span at bounding box center [303, 478] width 28 height 28
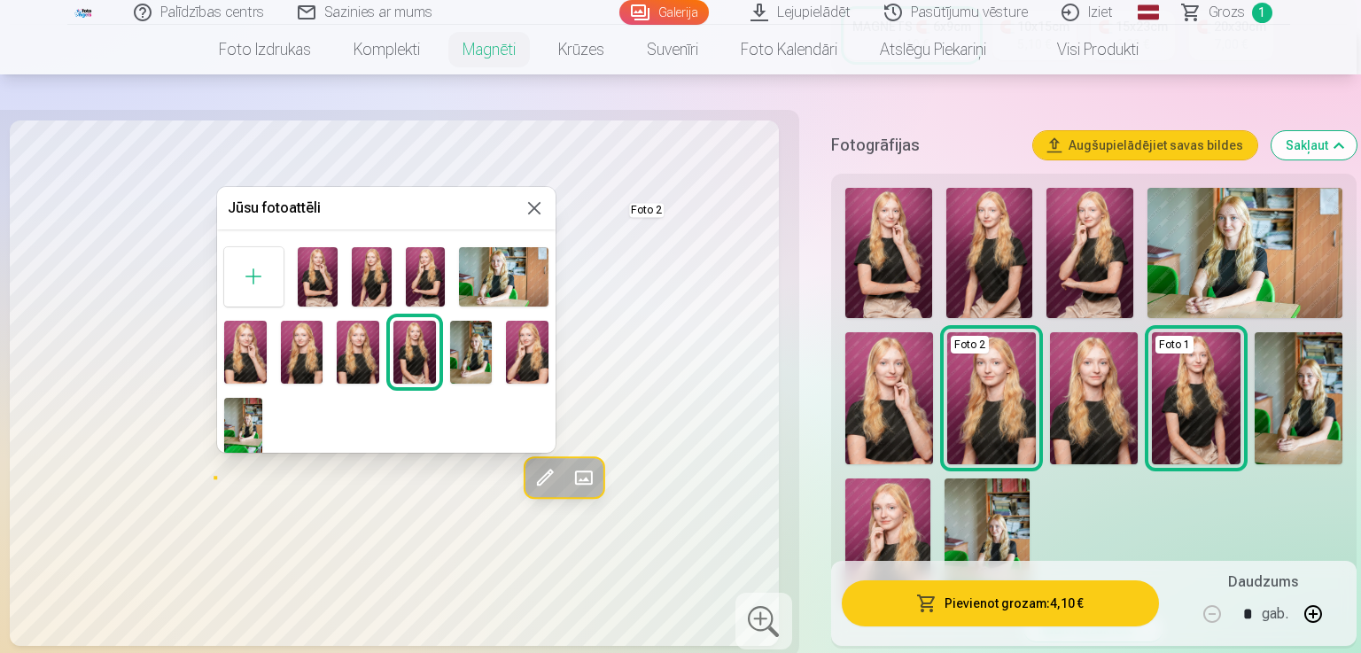
click at [321, 283] on img at bounding box center [318, 276] width 40 height 59
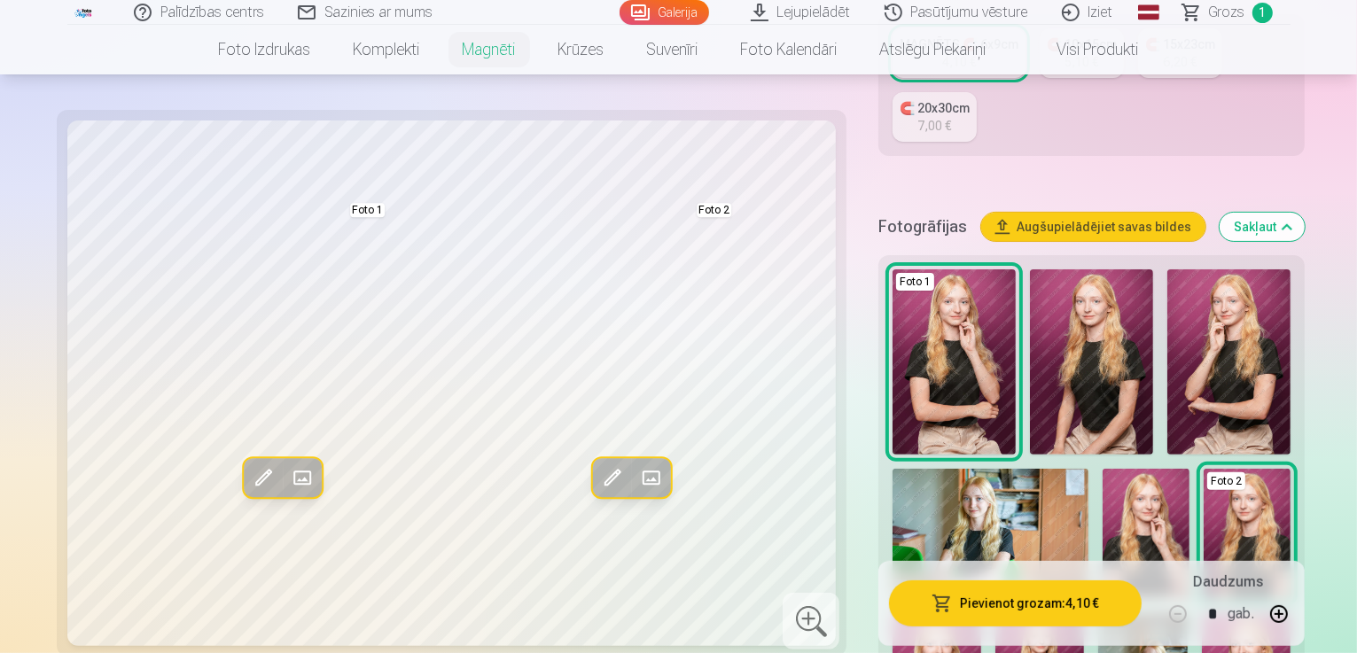
click at [289, 476] on span at bounding box center [303, 478] width 28 height 28
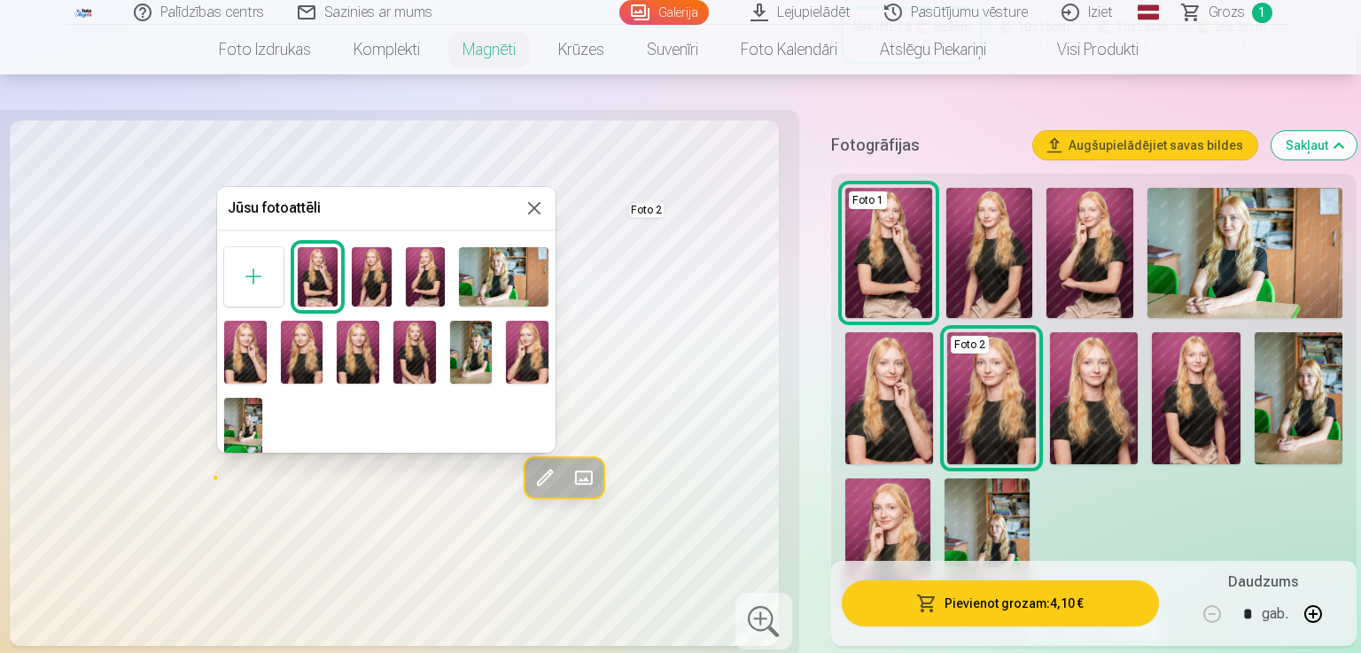
click at [522, 357] on img at bounding box center [527, 353] width 43 height 64
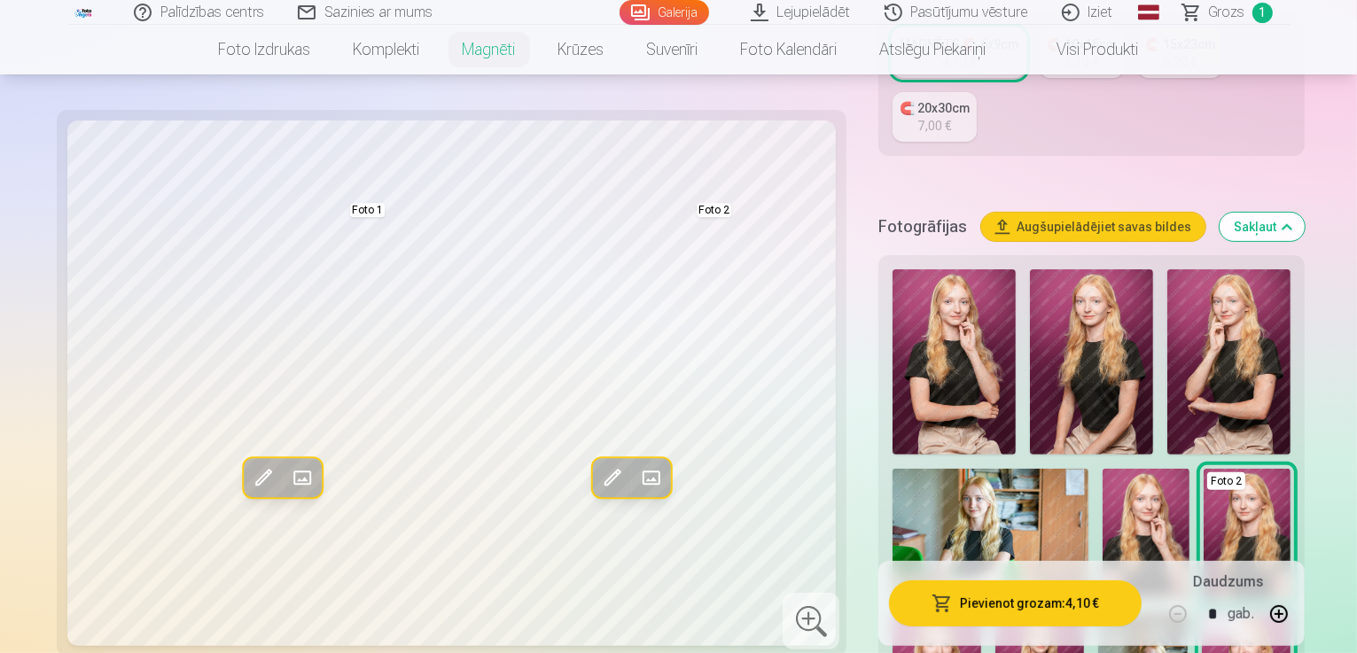
click at [289, 479] on span at bounding box center [303, 478] width 28 height 28
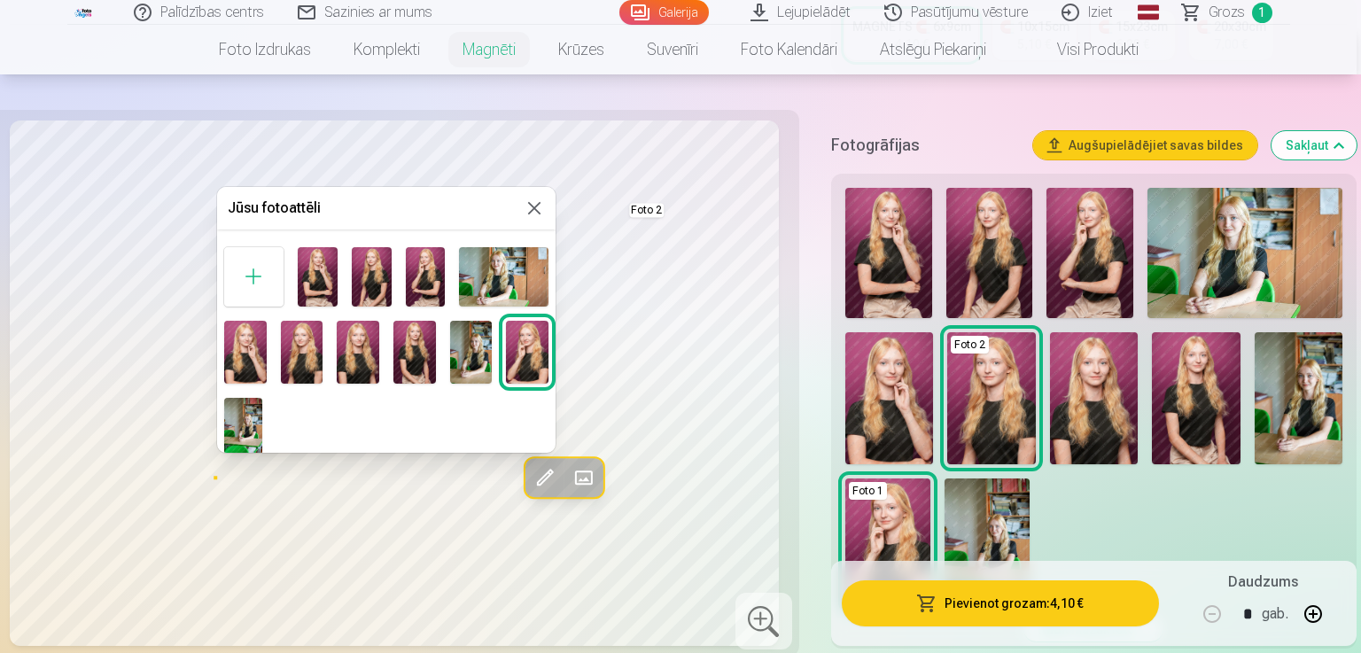
click at [251, 343] on img at bounding box center [245, 353] width 43 height 64
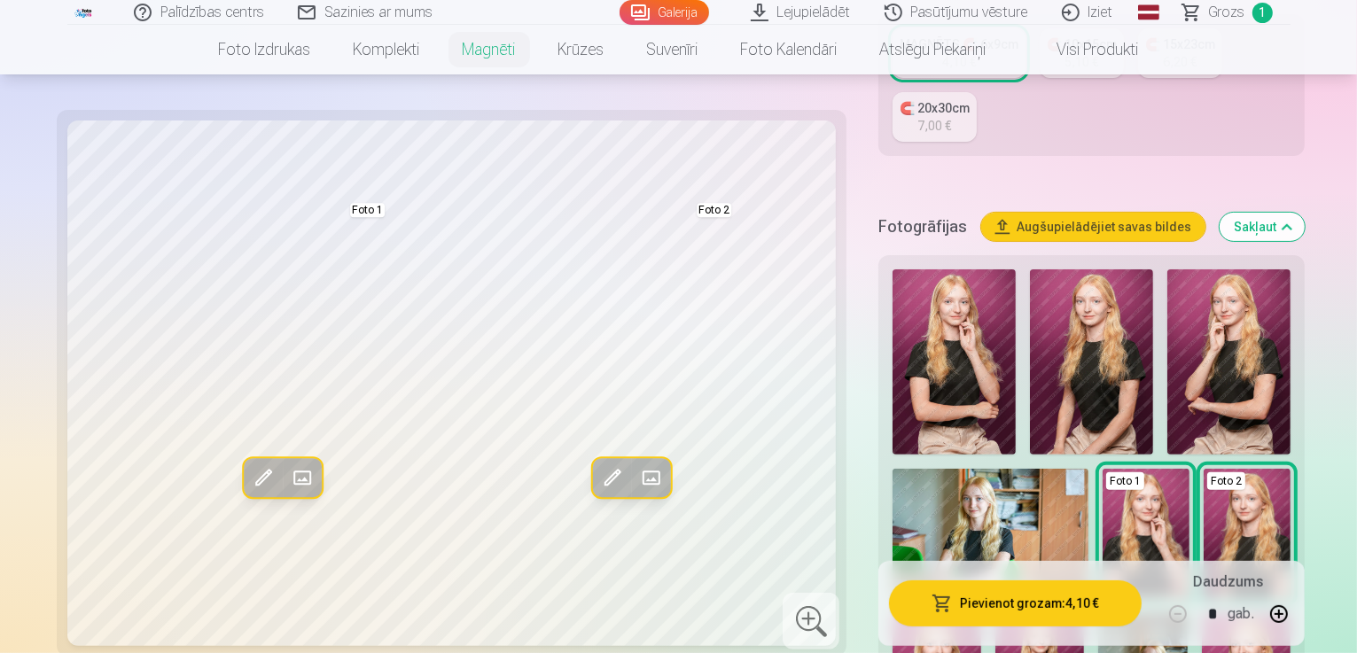
click at [992, 607] on button "Pievienot grozam : 4,10 €" at bounding box center [1015, 603] width 253 height 46
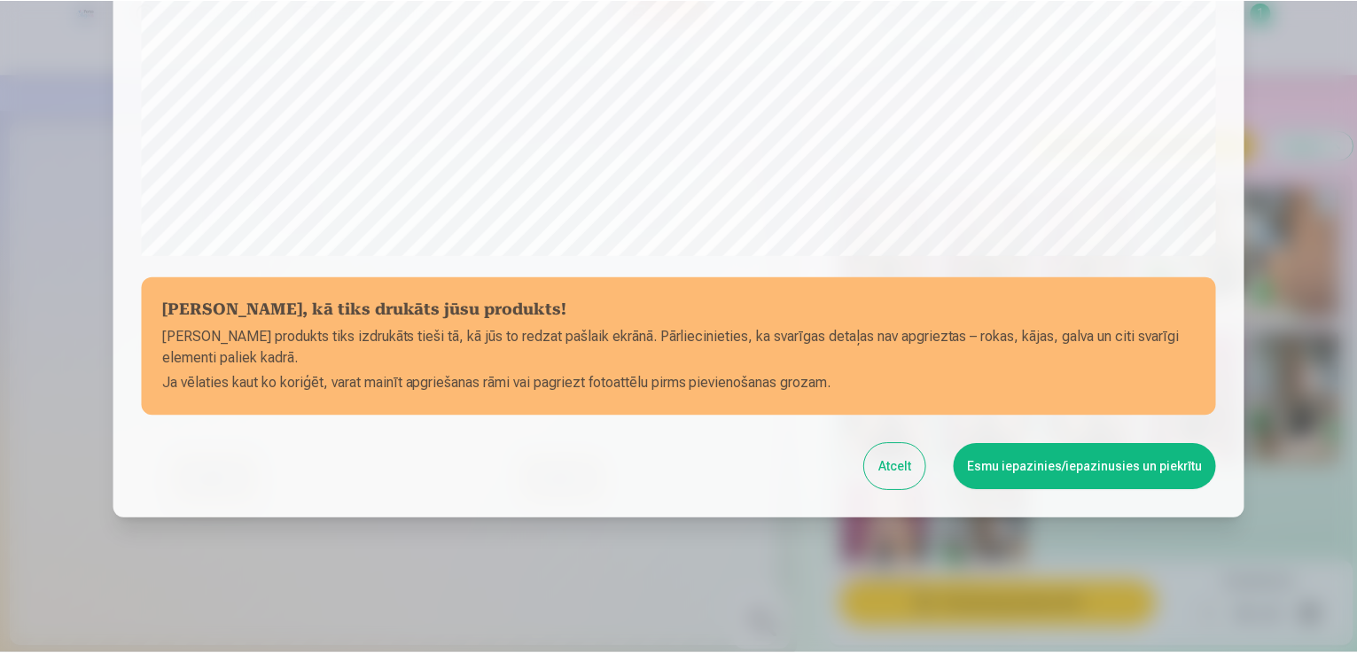
scroll to position [622, 0]
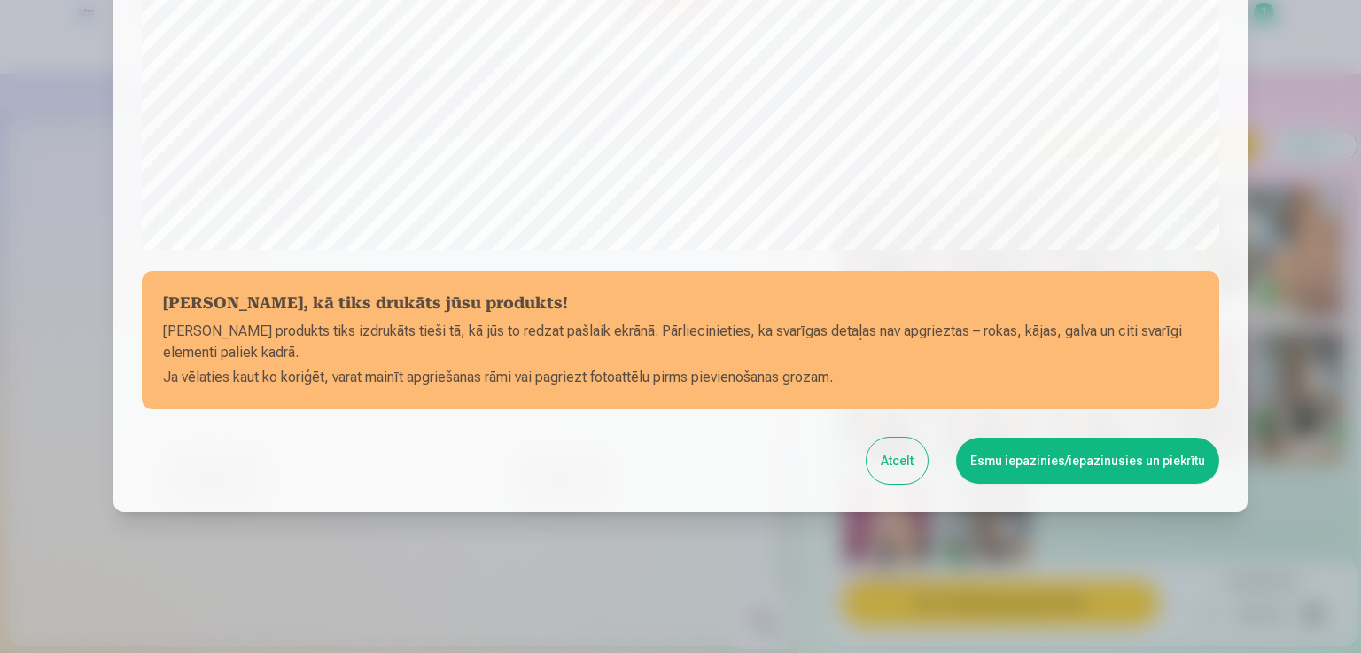
click at [1101, 448] on button "Esmu iepazinies/iepazinusies un piekrītu" at bounding box center [1087, 461] width 263 height 46
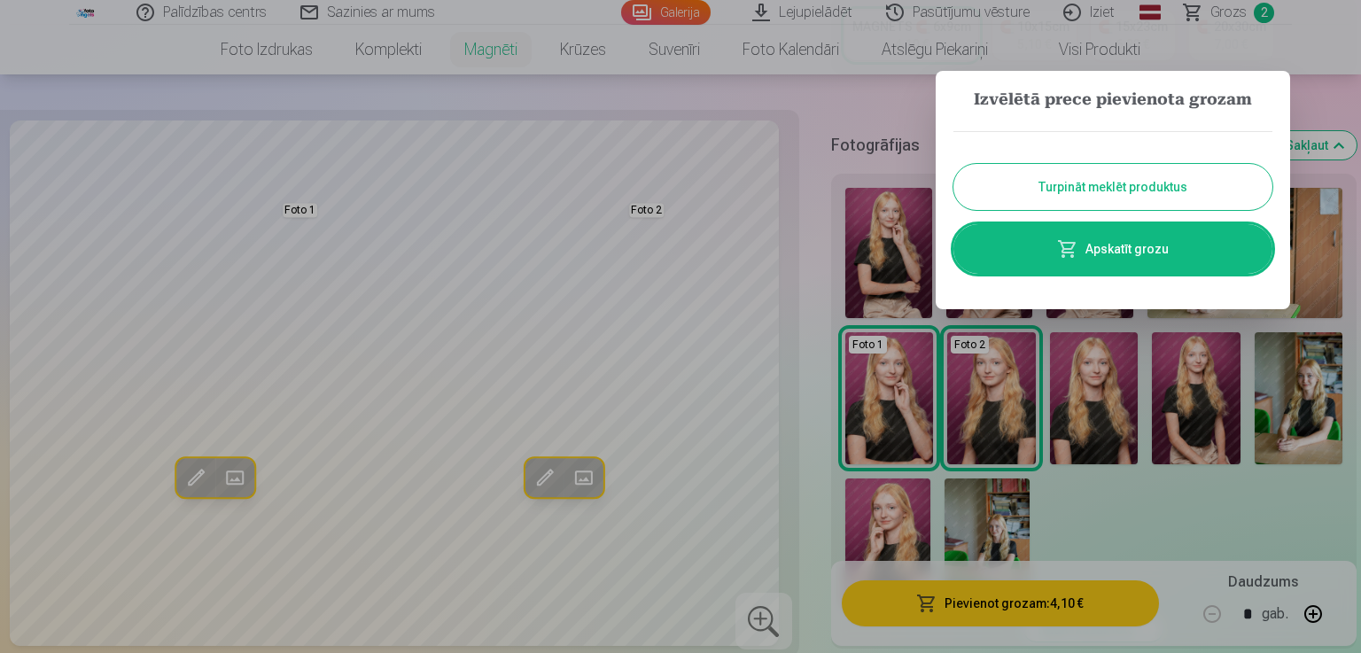
click at [1124, 186] on button "Turpināt meklēt produktus" at bounding box center [1113, 187] width 319 height 46
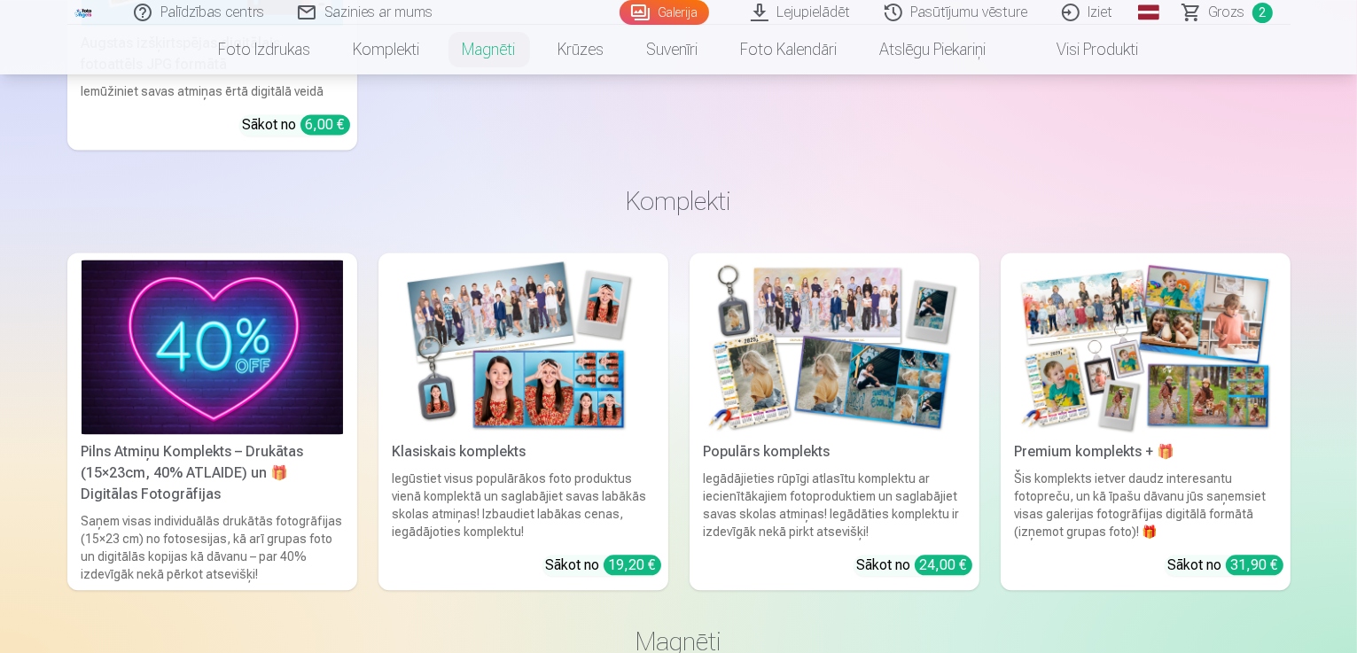
scroll to position [3899, 0]
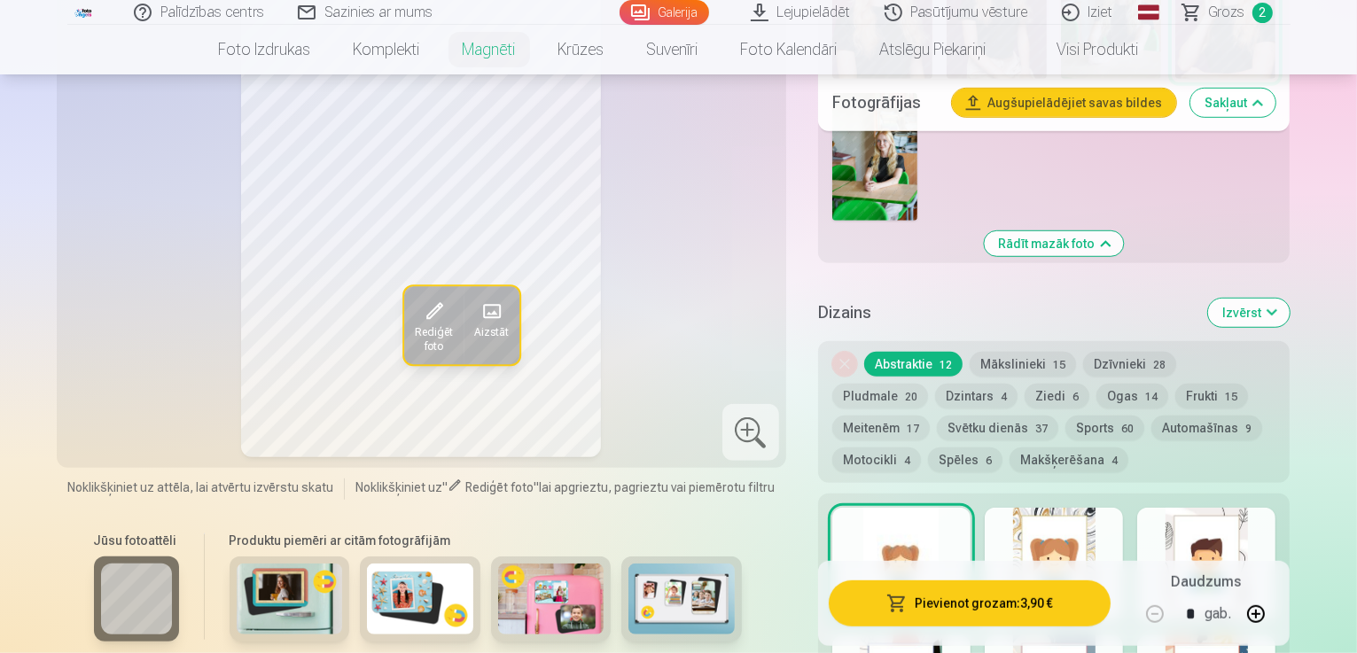
scroll to position [1063, 0]
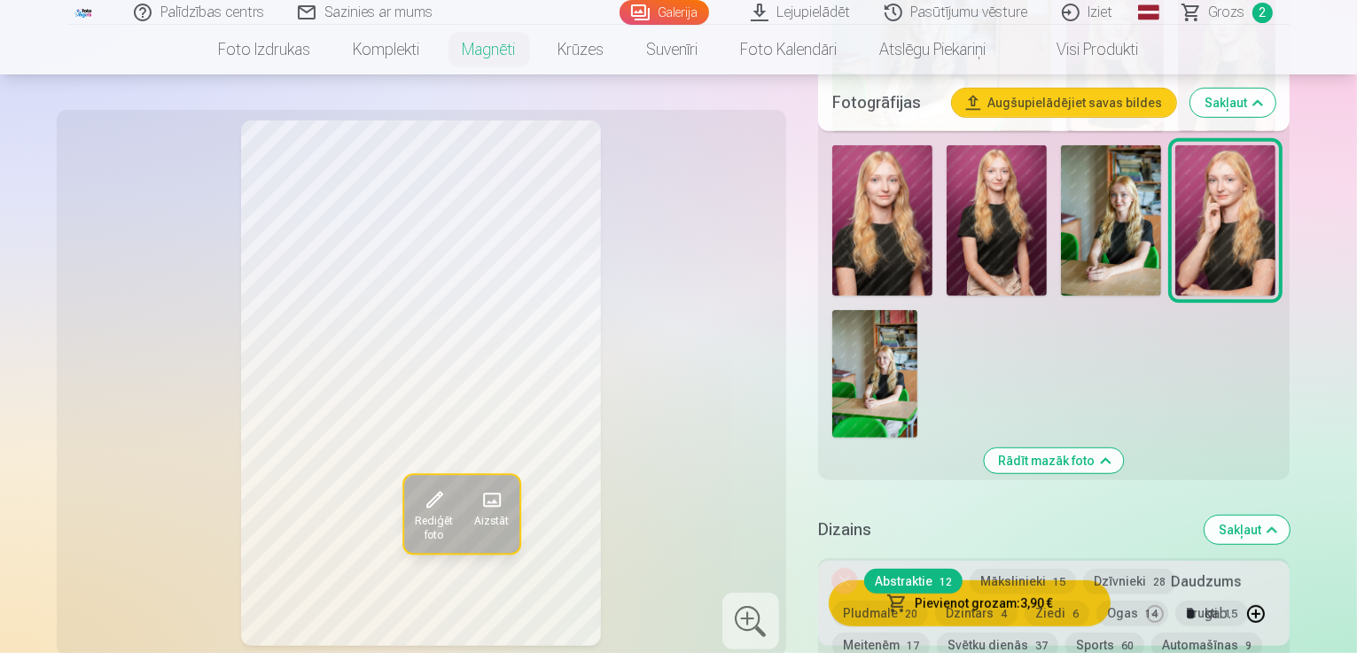
scroll to position [798, 0]
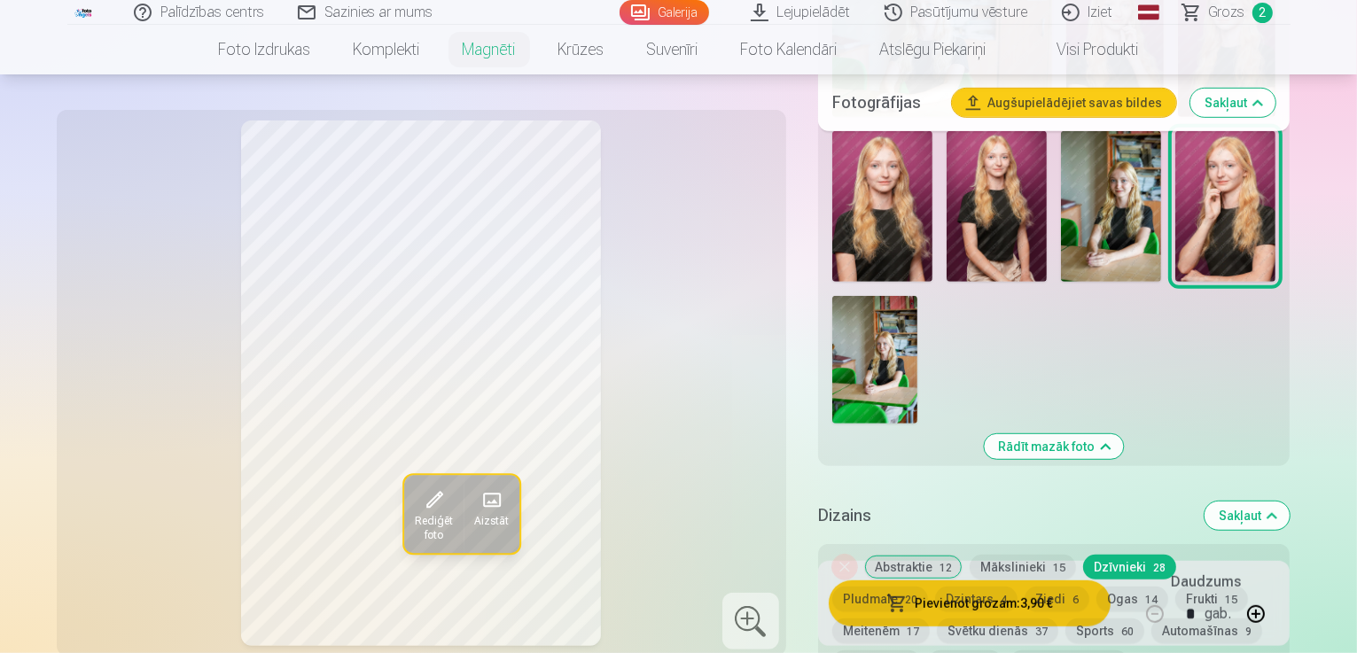
scroll to position [886, 0]
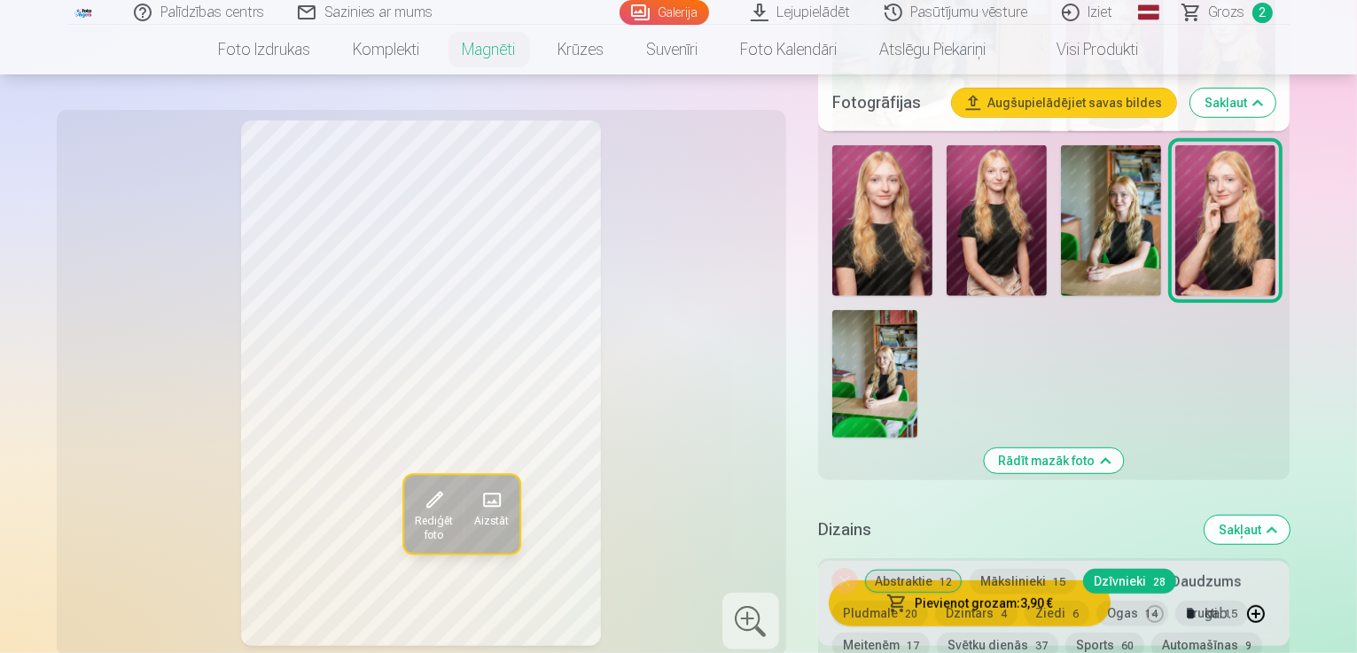
click at [928, 601] on button "Pludmale 20" at bounding box center [880, 613] width 96 height 25
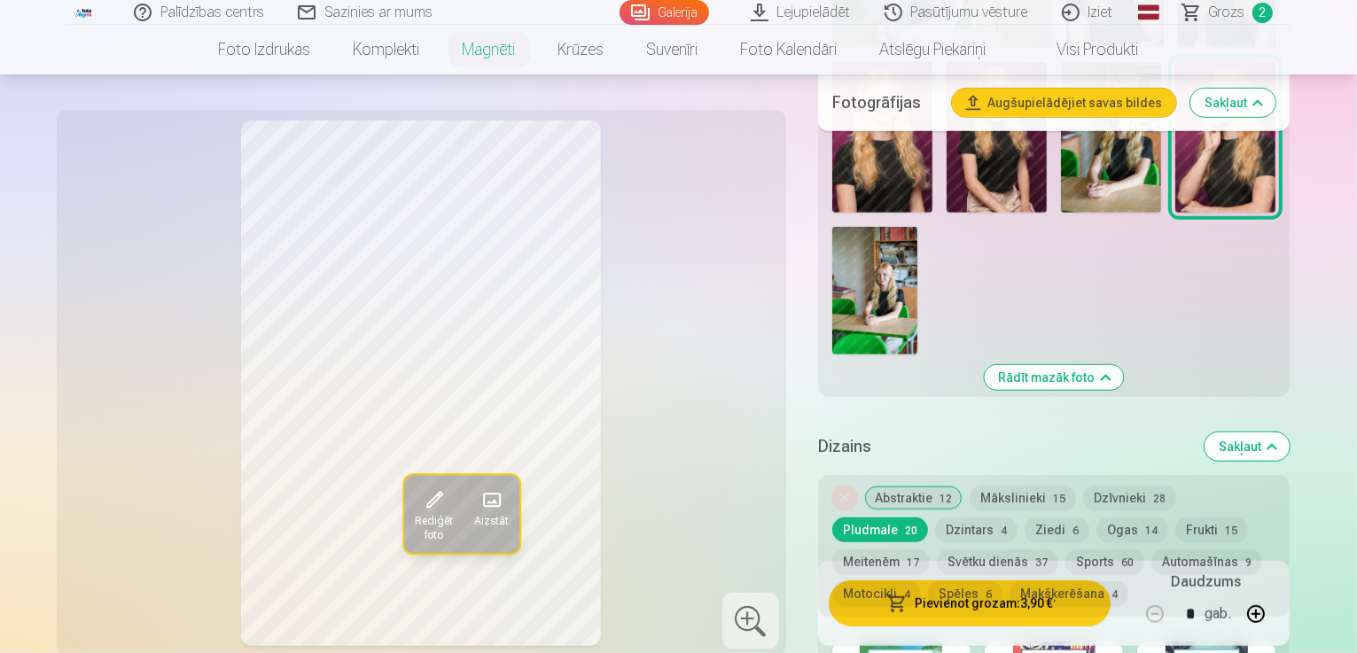
scroll to position [798, 0]
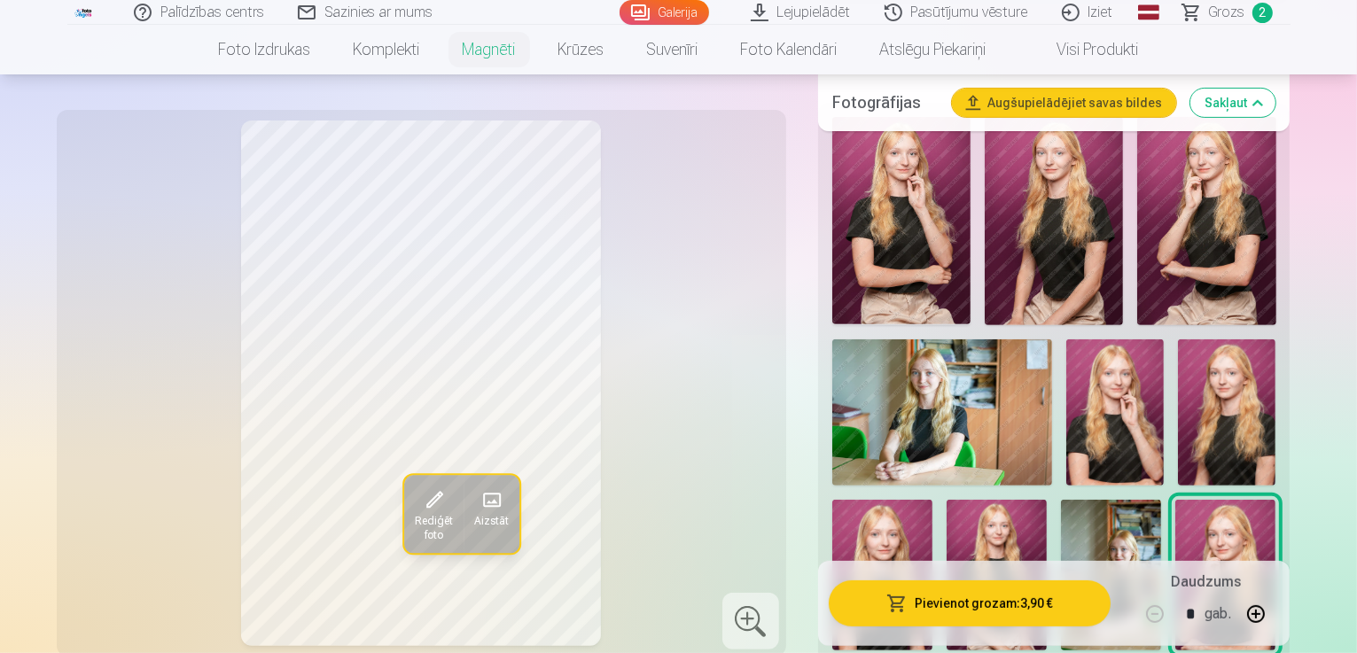
scroll to position [443, 0]
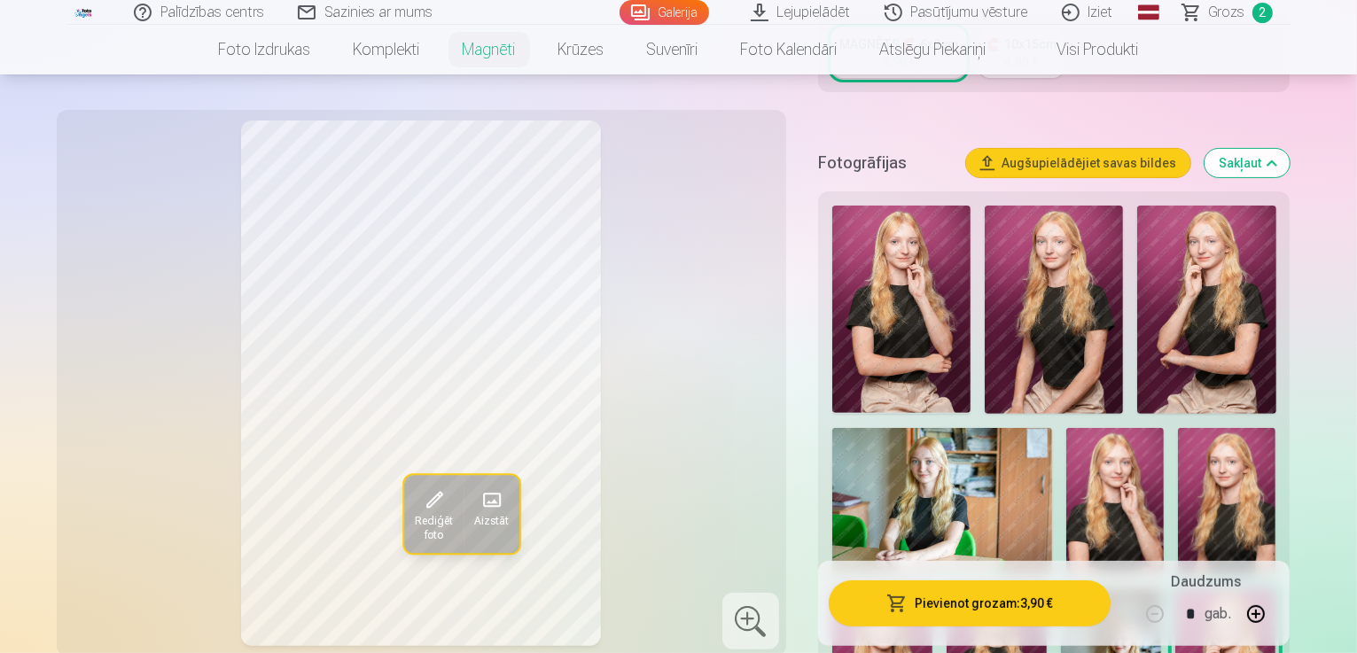
click at [1161, 588] on img at bounding box center [1111, 663] width 100 height 151
click at [1052, 428] on img at bounding box center [942, 501] width 220 height 146
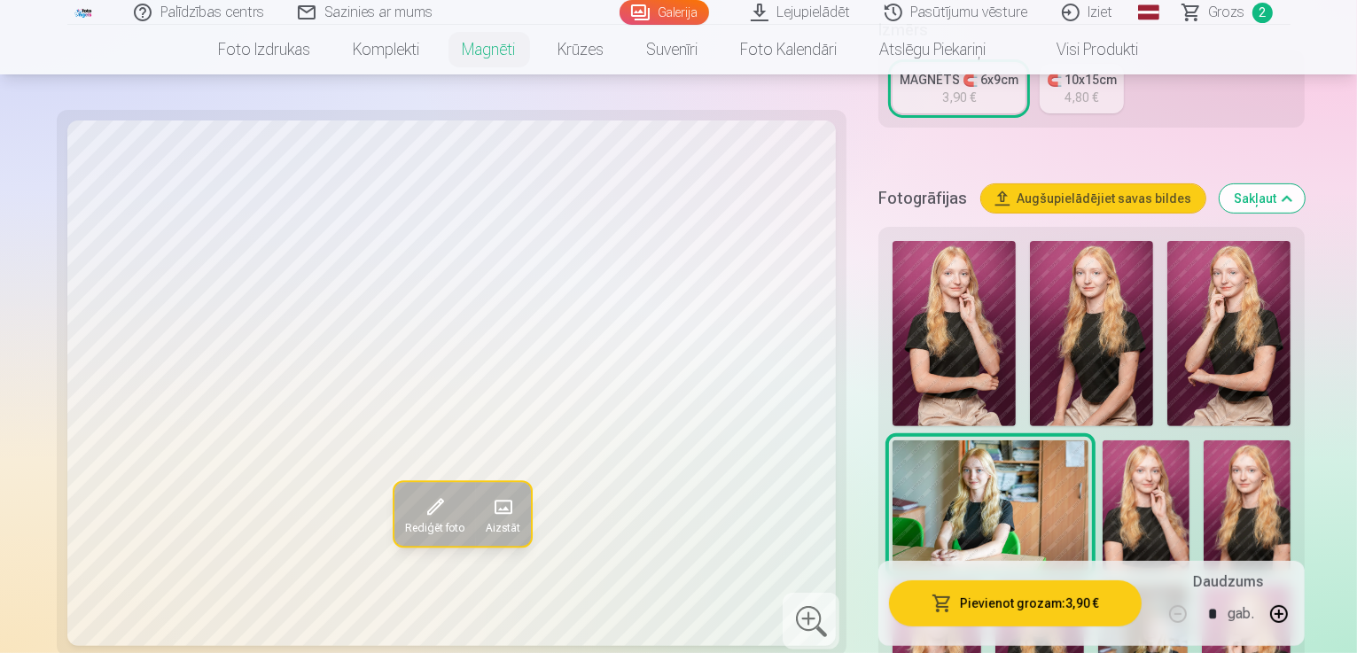
click at [1187, 585] on img at bounding box center [1142, 651] width 89 height 133
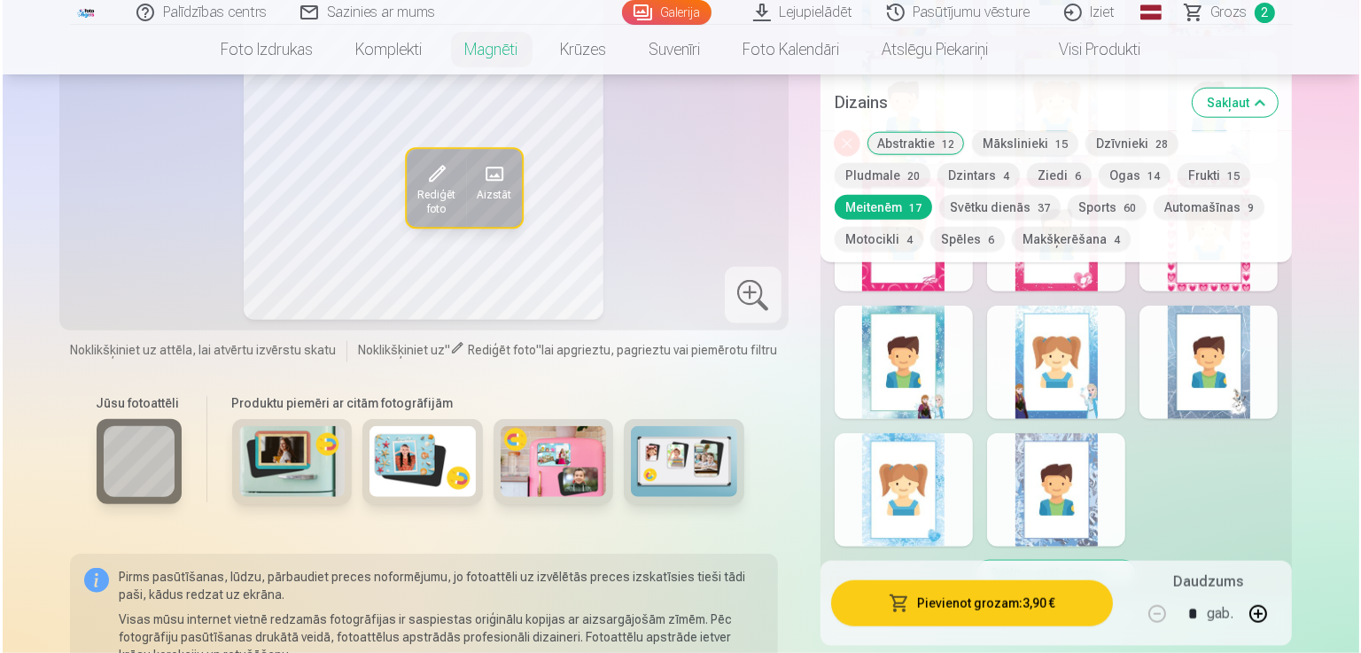
scroll to position [1861, 0]
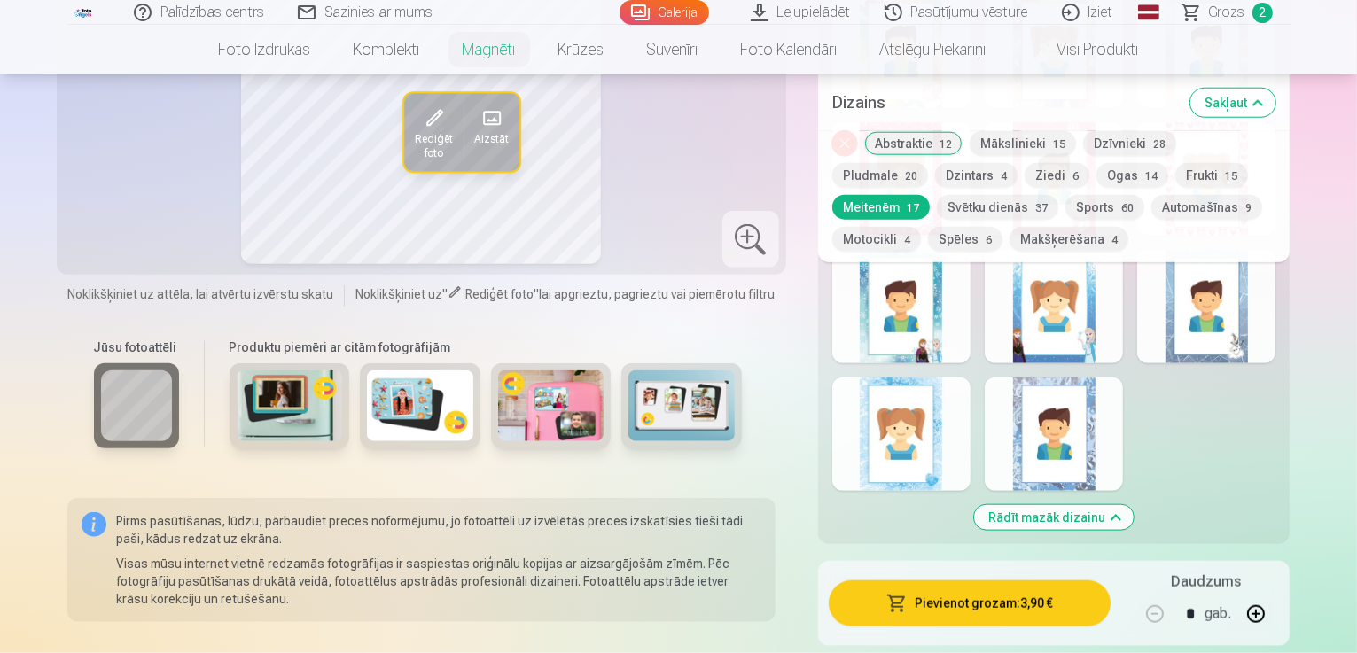
click at [1044, 580] on button "Pievienot grozam : 3,90 €" at bounding box center [970, 603] width 283 height 46
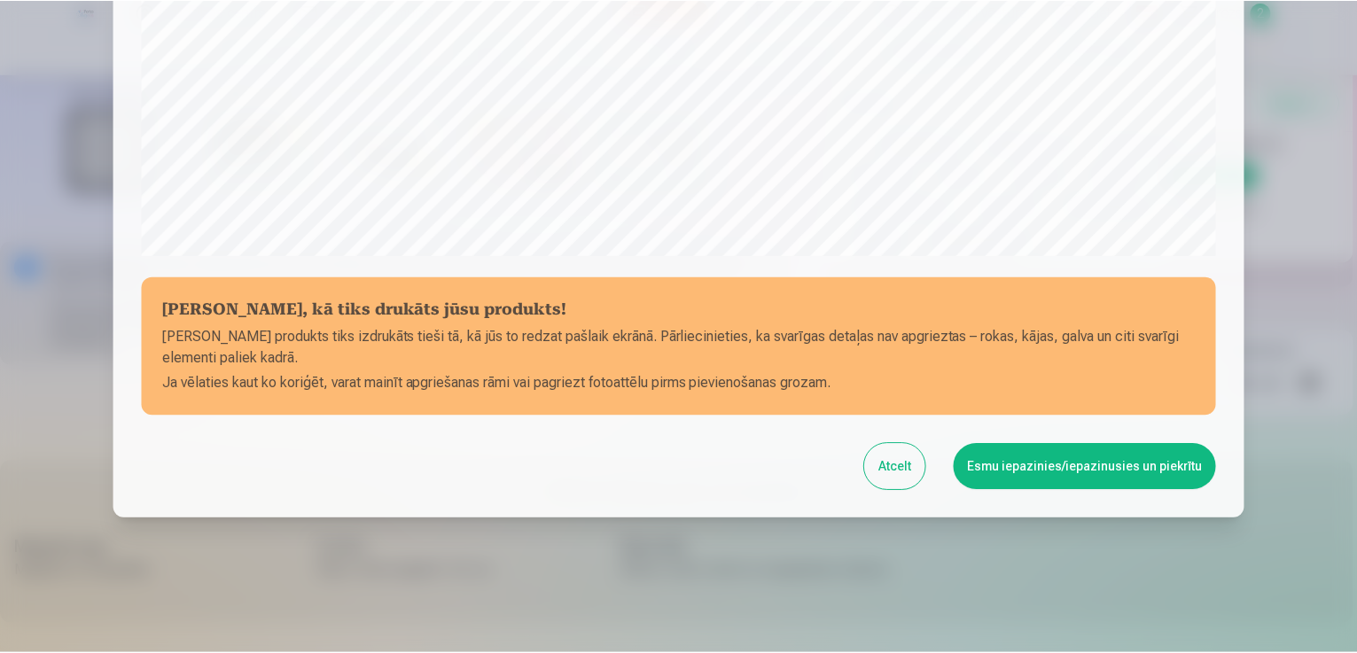
scroll to position [622, 0]
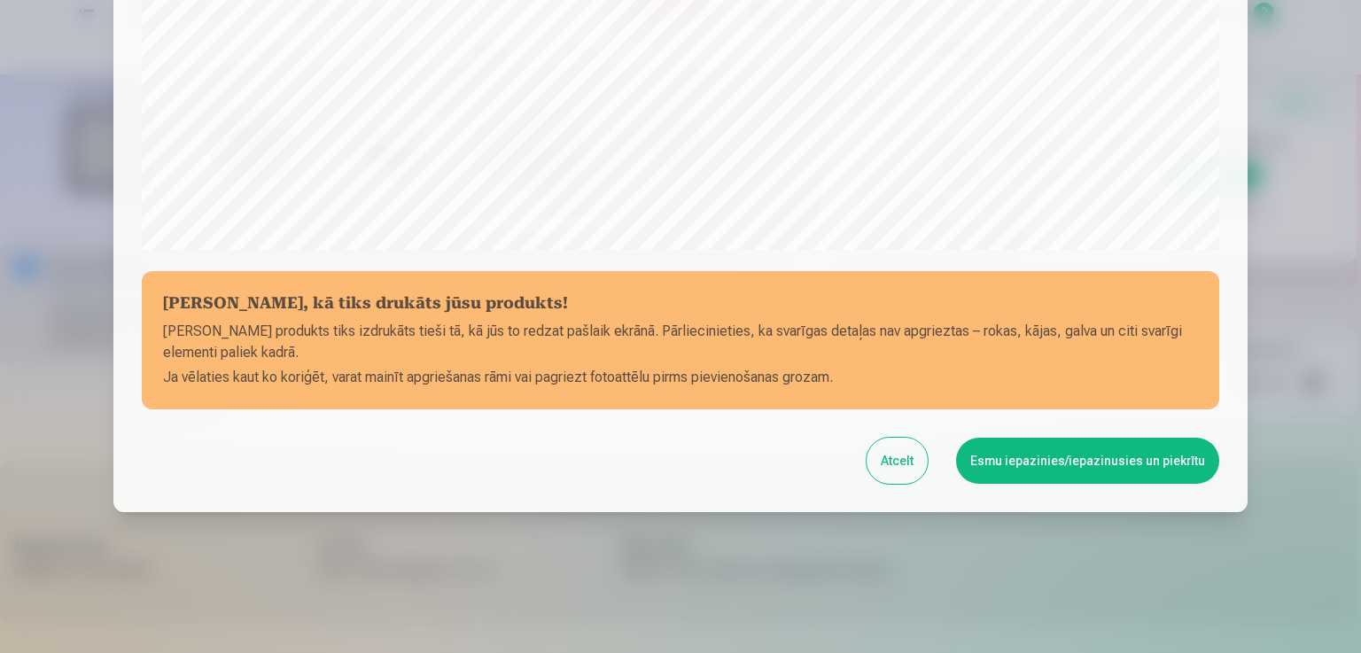
click at [1025, 453] on button "Esmu iepazinies/iepazinusies un piekrītu" at bounding box center [1087, 461] width 263 height 46
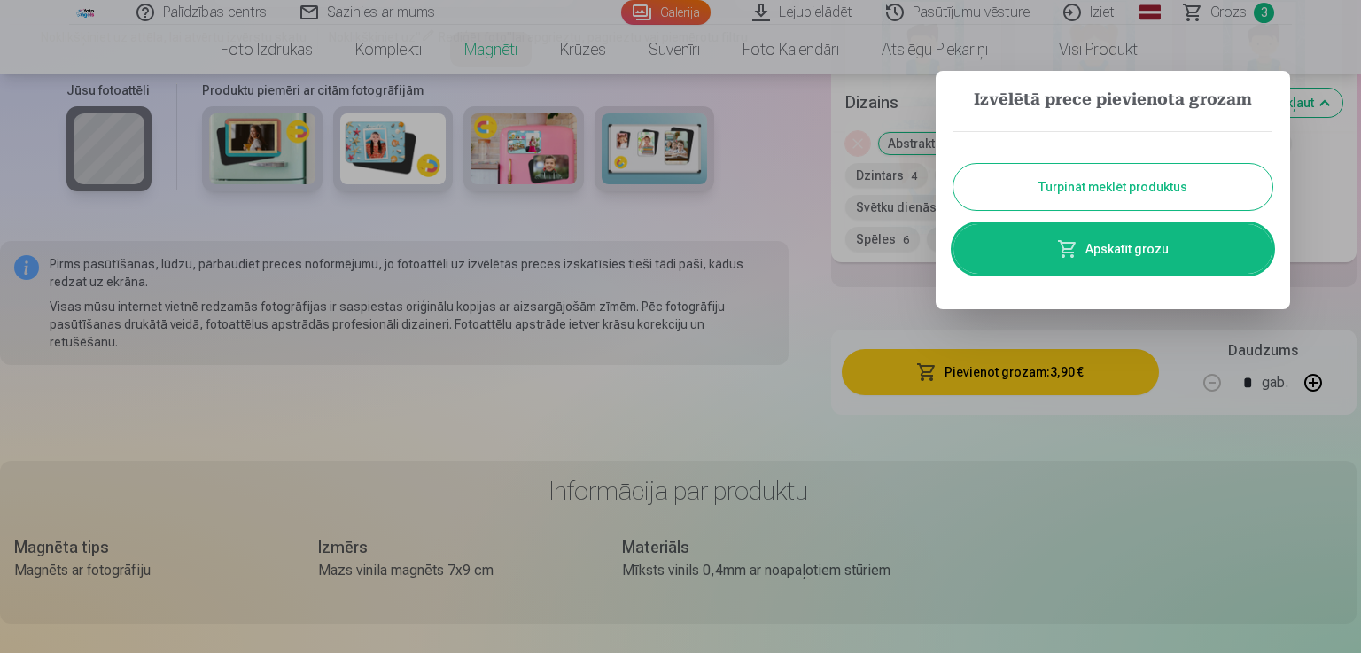
click at [1104, 176] on button "Turpināt meklēt produktus" at bounding box center [1113, 187] width 319 height 46
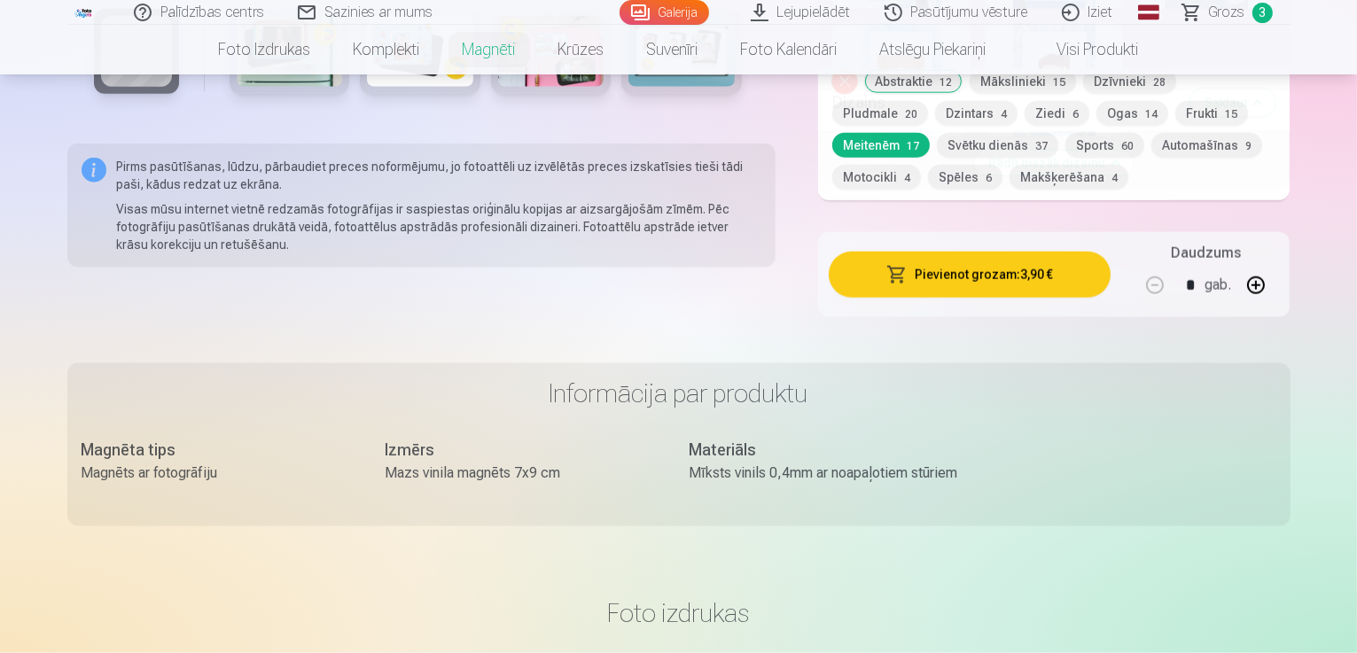
scroll to position [2304, 0]
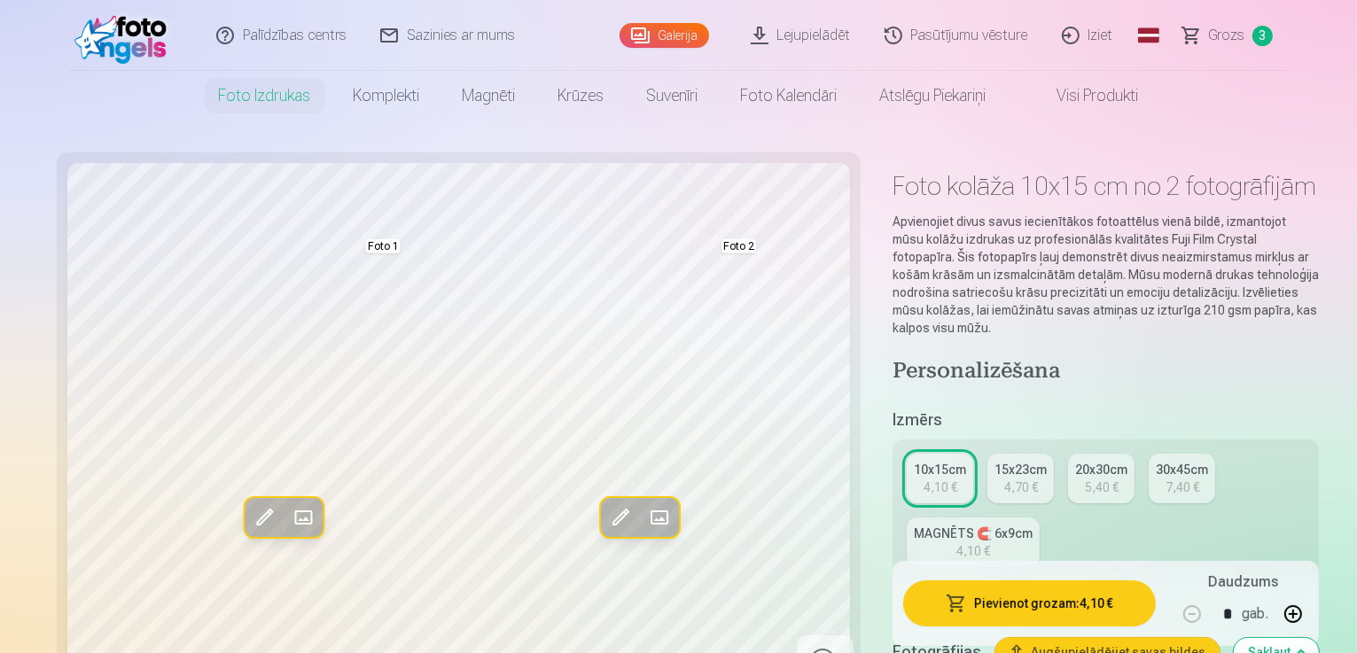
click at [987, 460] on link "15x23cm 4,70 €" at bounding box center [1020, 479] width 66 height 50
